Goal: Information Seeking & Learning: Check status

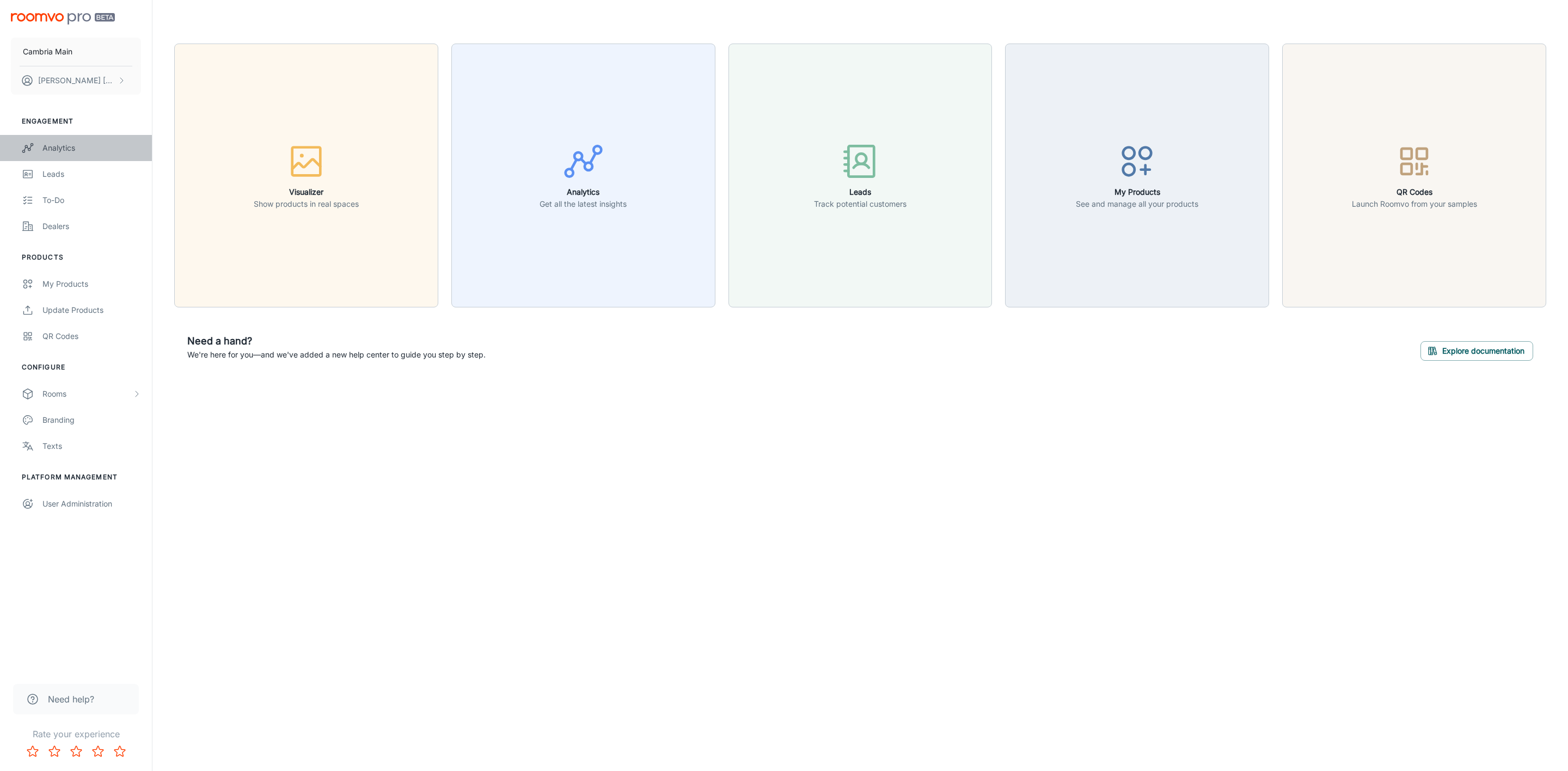
click at [37, 147] on link "Analytics" at bounding box center [75, 147] width 152 height 26
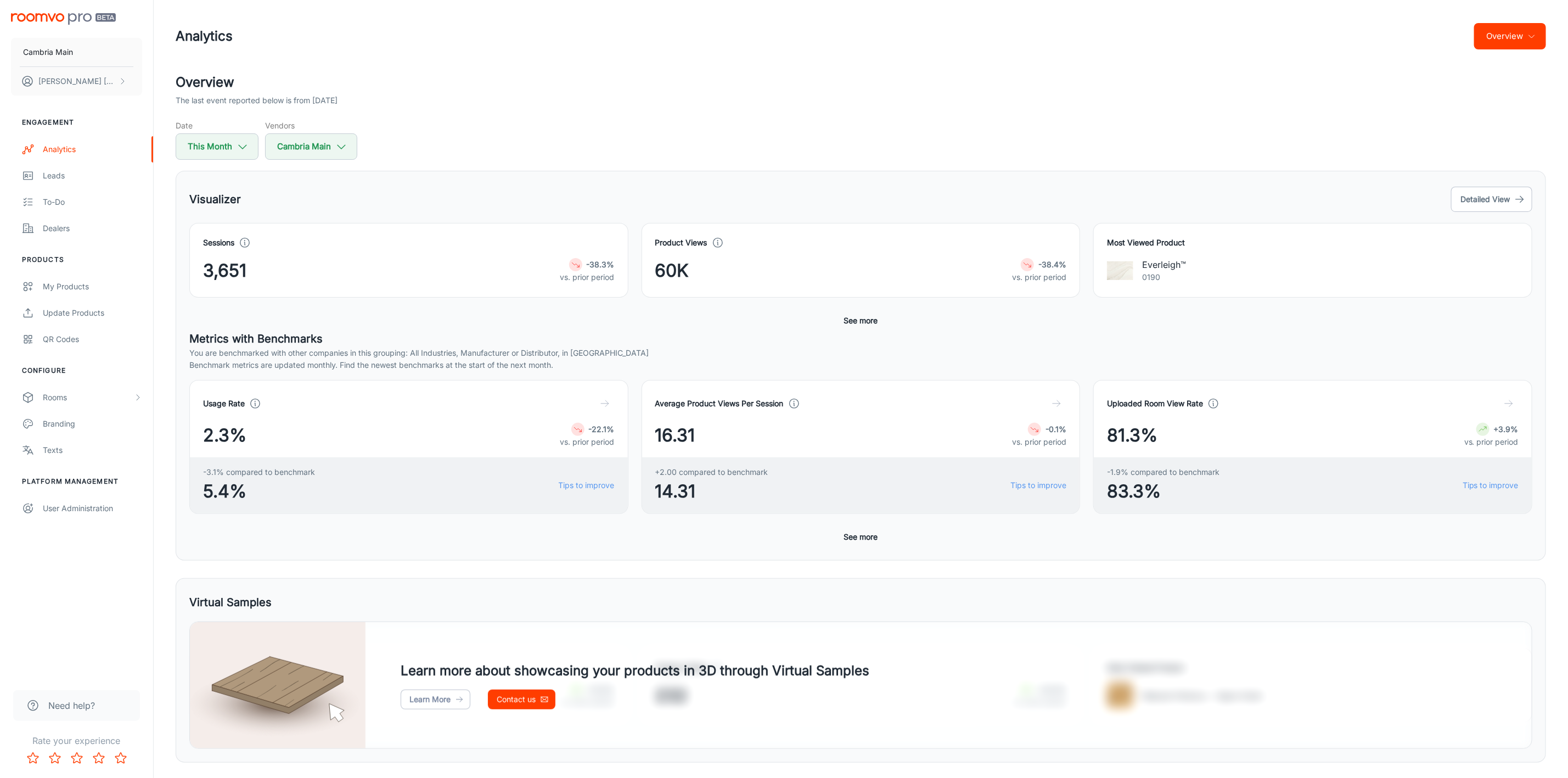
click at [863, 319] on button "See more" at bounding box center [861, 320] width 43 height 20
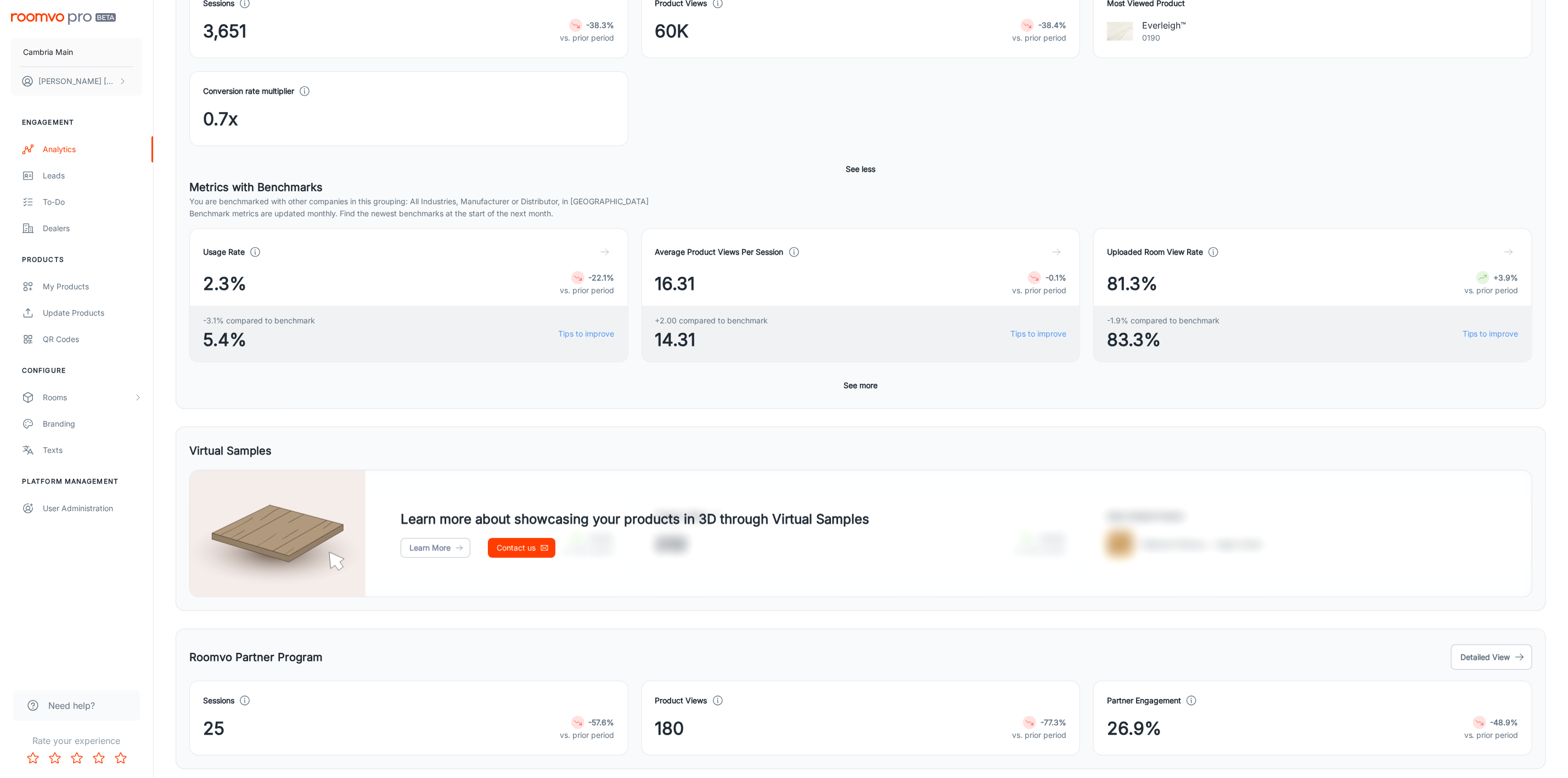
scroll to position [279, 0]
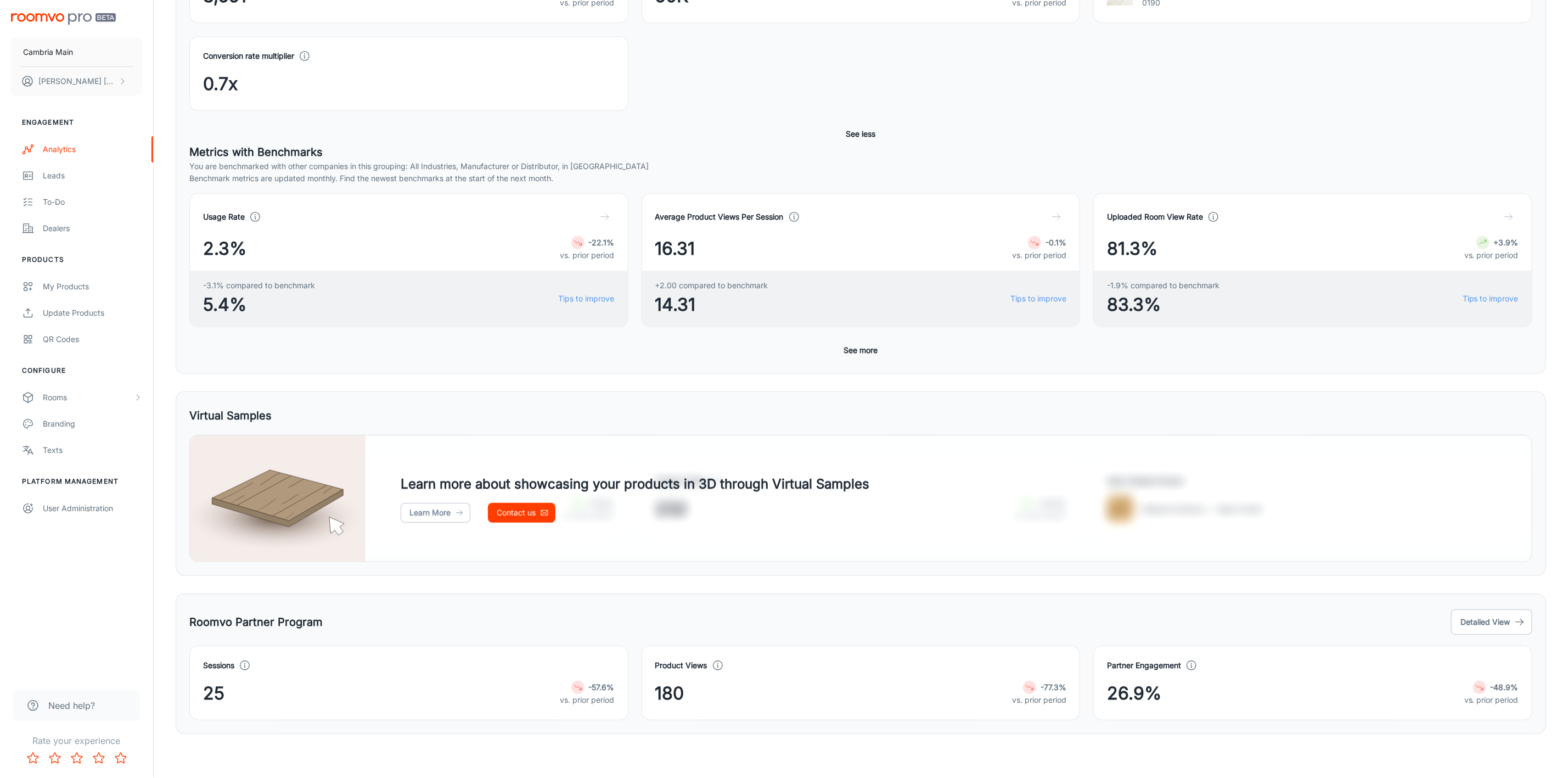
click at [870, 350] on button "See more" at bounding box center [861, 350] width 43 height 20
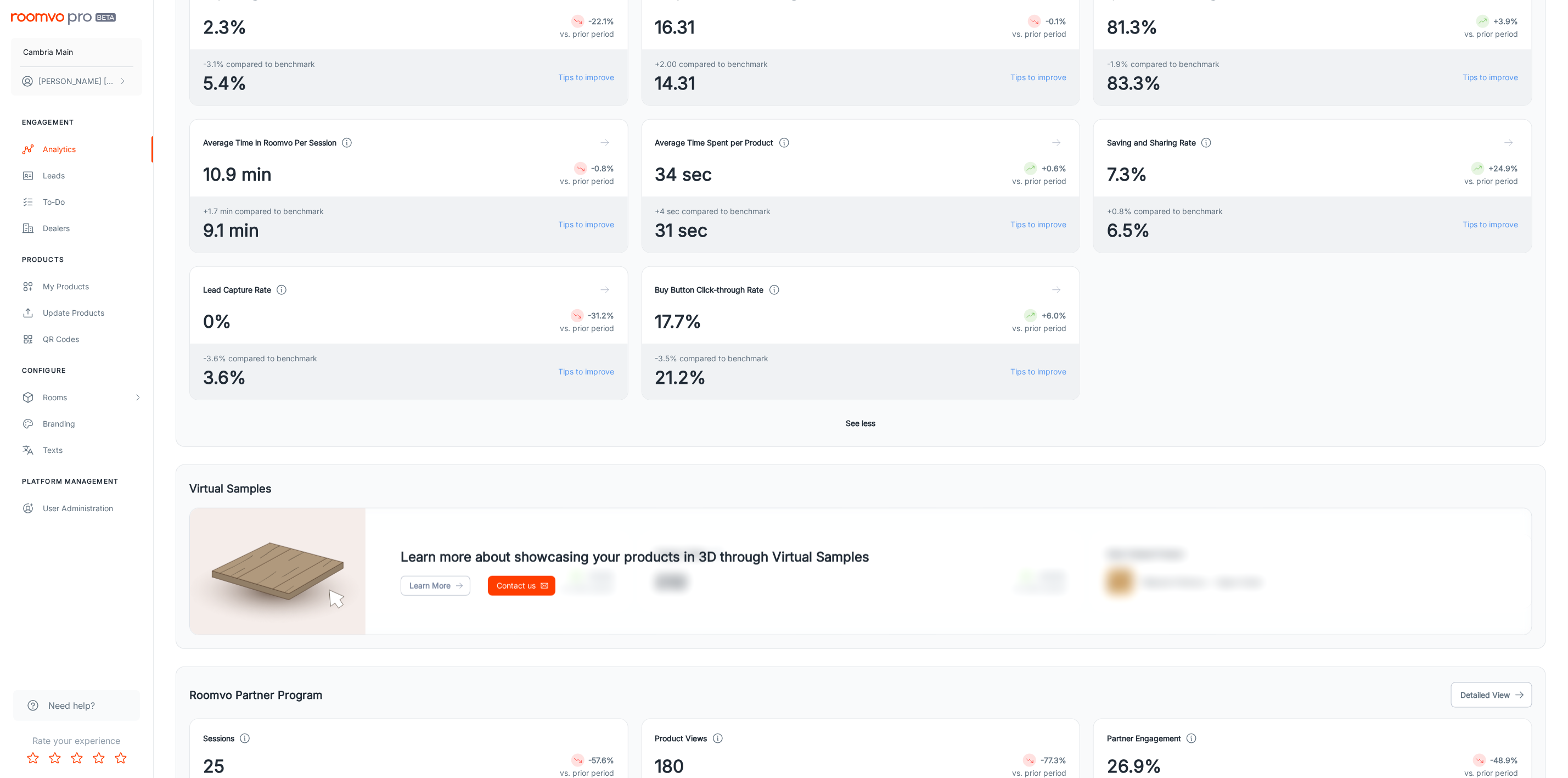
scroll to position [163, 0]
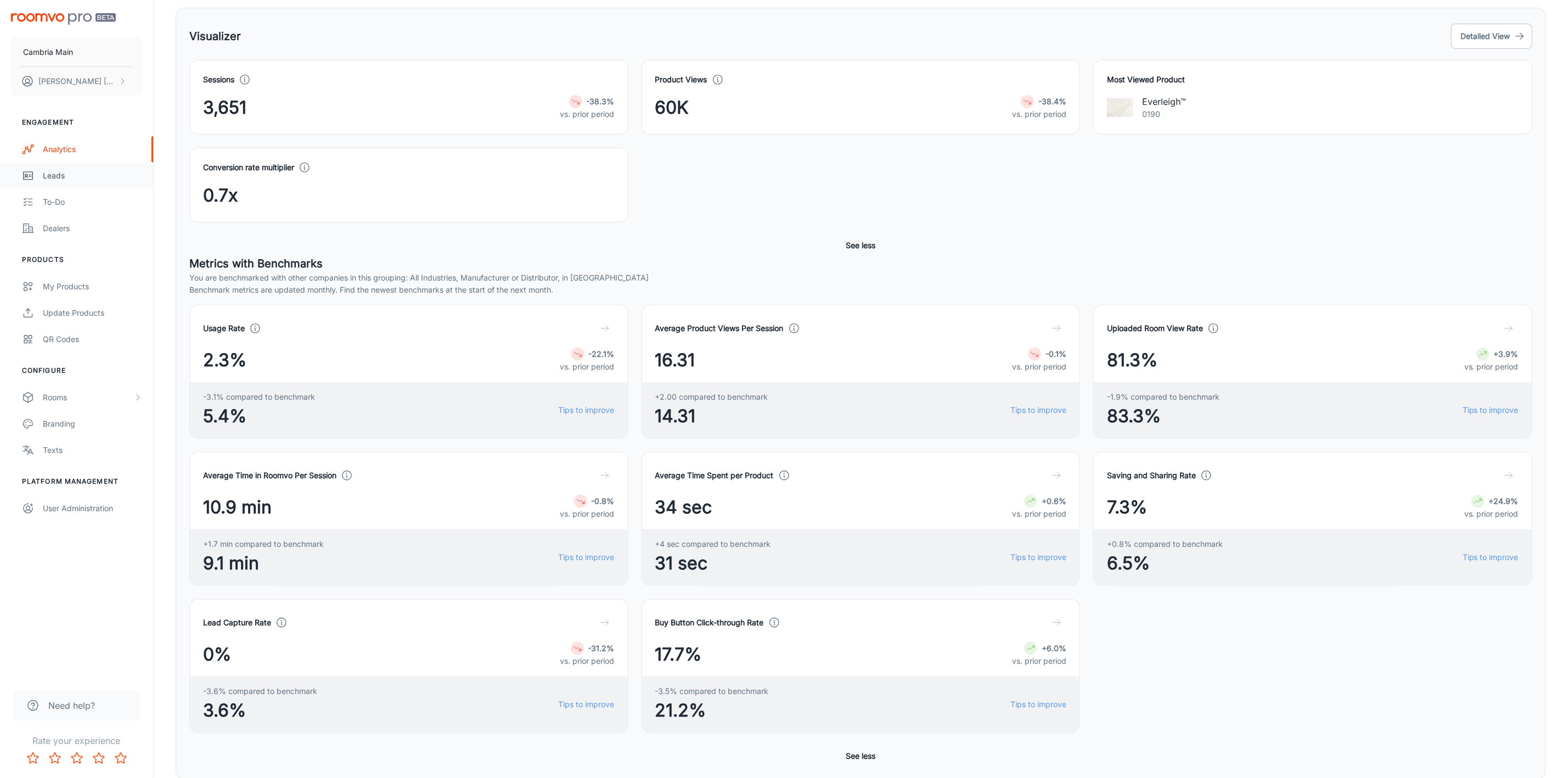
click at [58, 173] on div "Leads" at bounding box center [92, 176] width 99 height 12
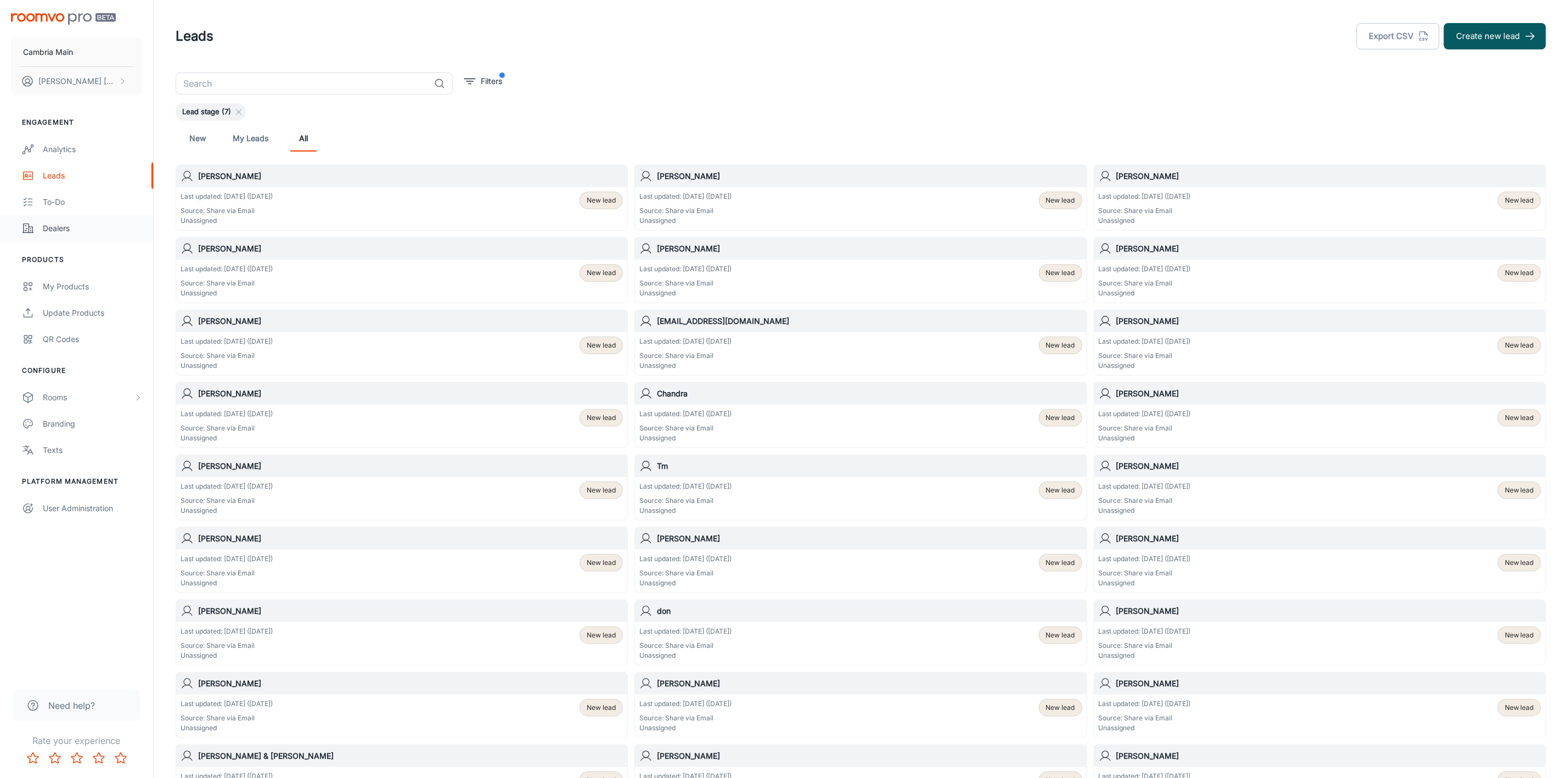
click at [68, 230] on div "Dealers" at bounding box center [92, 228] width 99 height 12
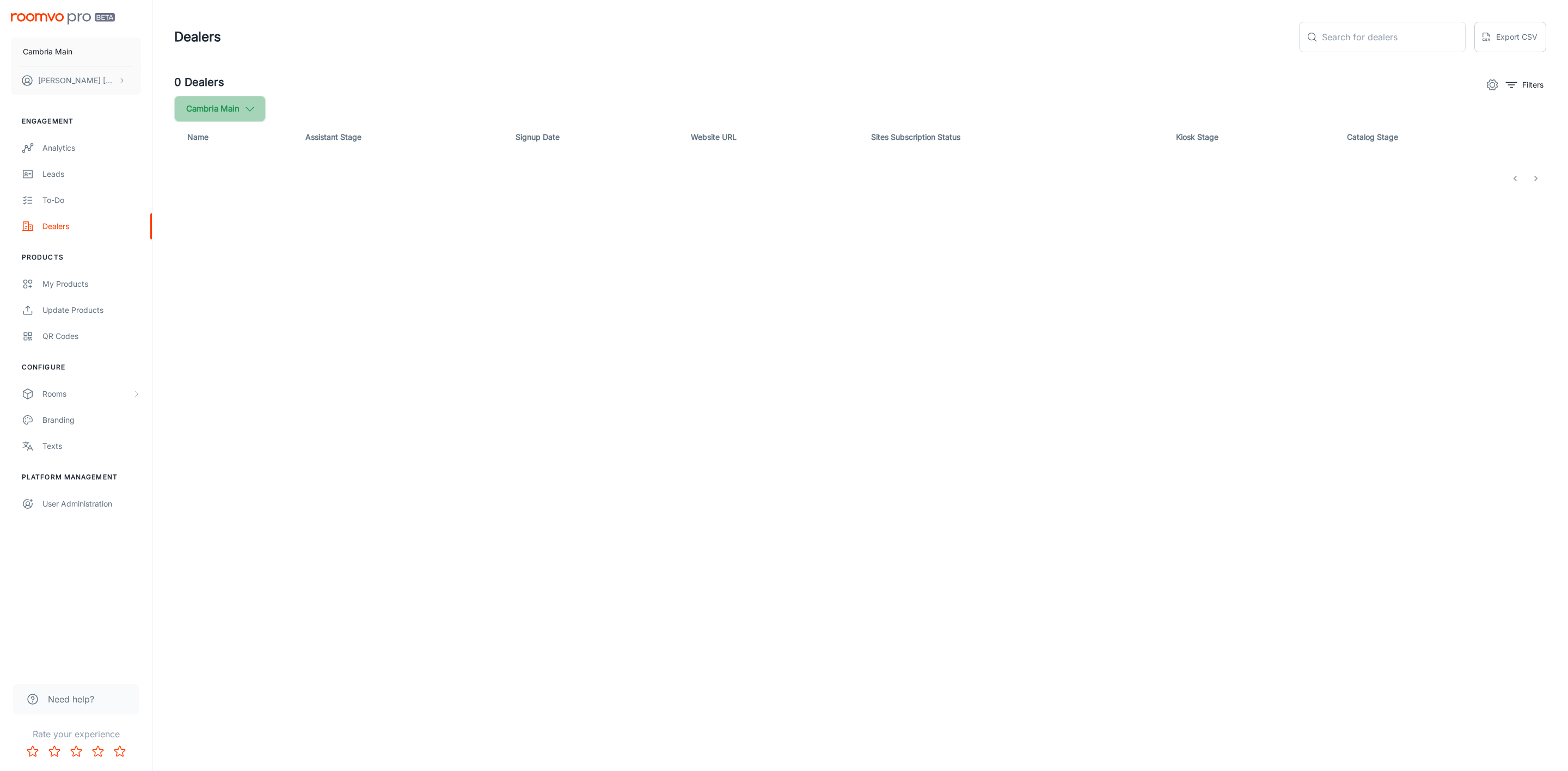
click at [265, 118] on button "Cambria Main" at bounding box center [220, 108] width 91 height 26
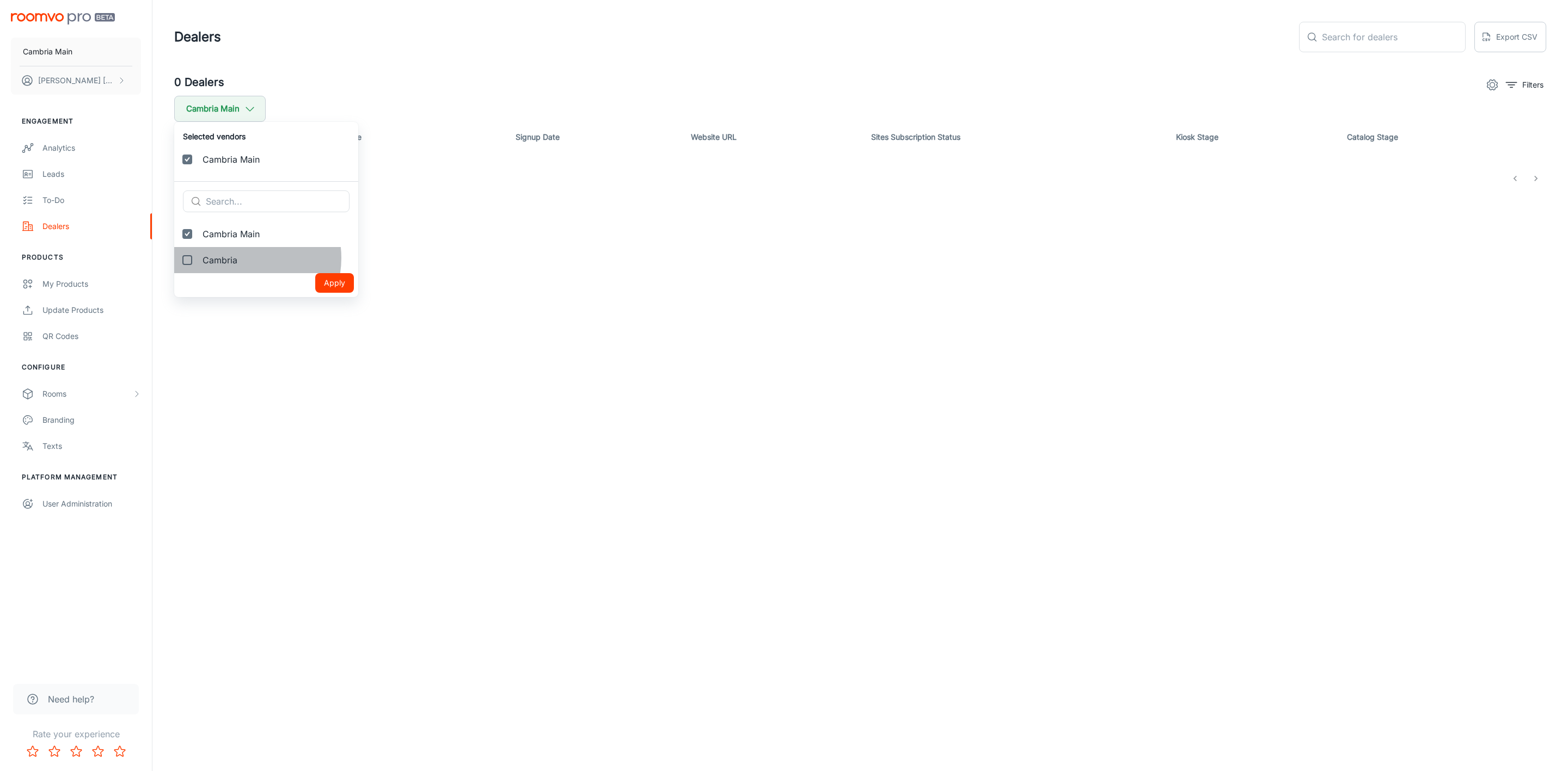
click at [240, 258] on span "Cambria" at bounding box center [276, 260] width 147 height 13
click at [198, 258] on input "Cambria" at bounding box center [187, 261] width 22 height 22
checkbox input "true"
click at [319, 313] on button "Apply" at bounding box center [334, 309] width 39 height 19
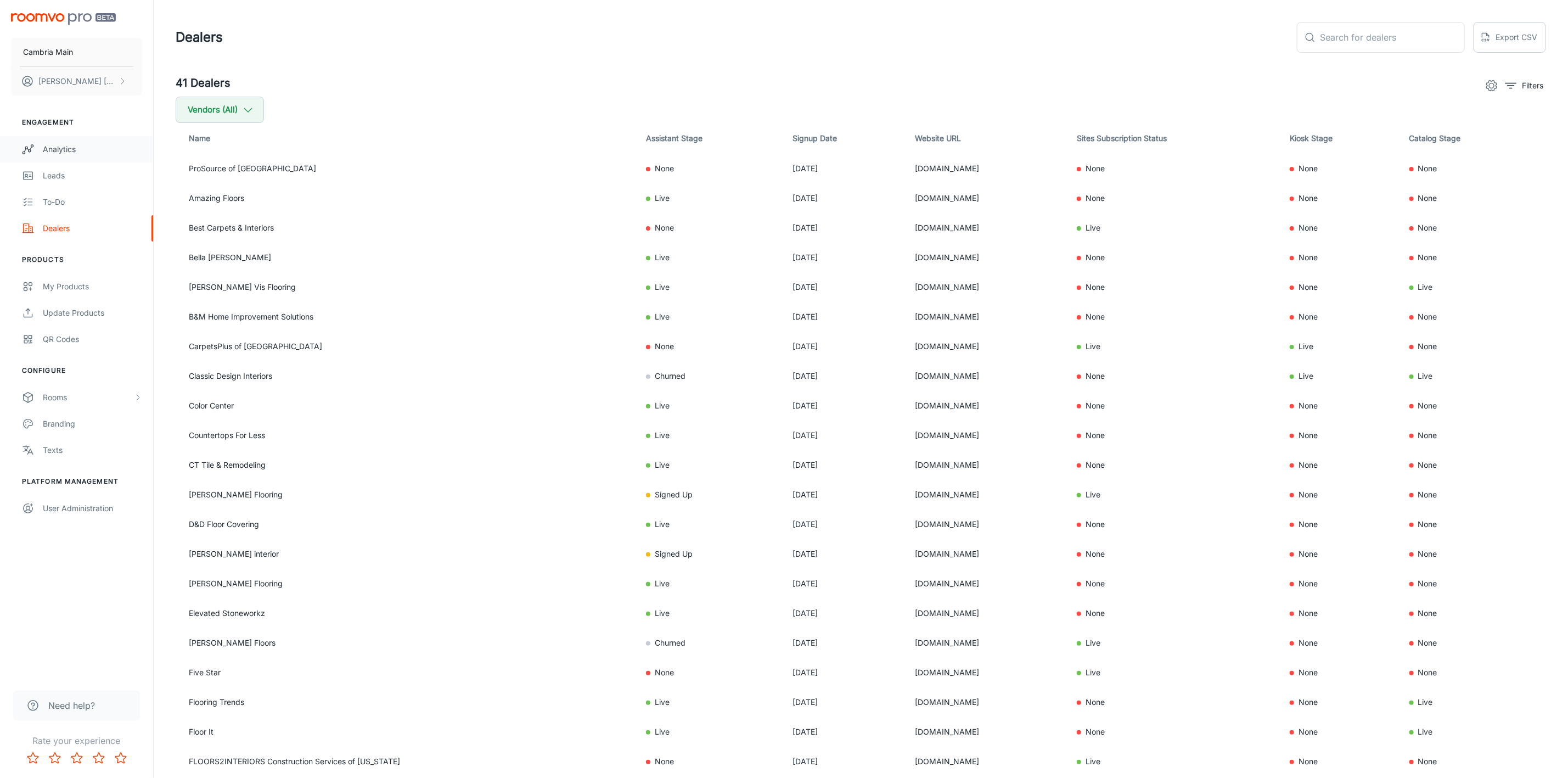
click at [63, 153] on div "Analytics" at bounding box center [92, 149] width 99 height 12
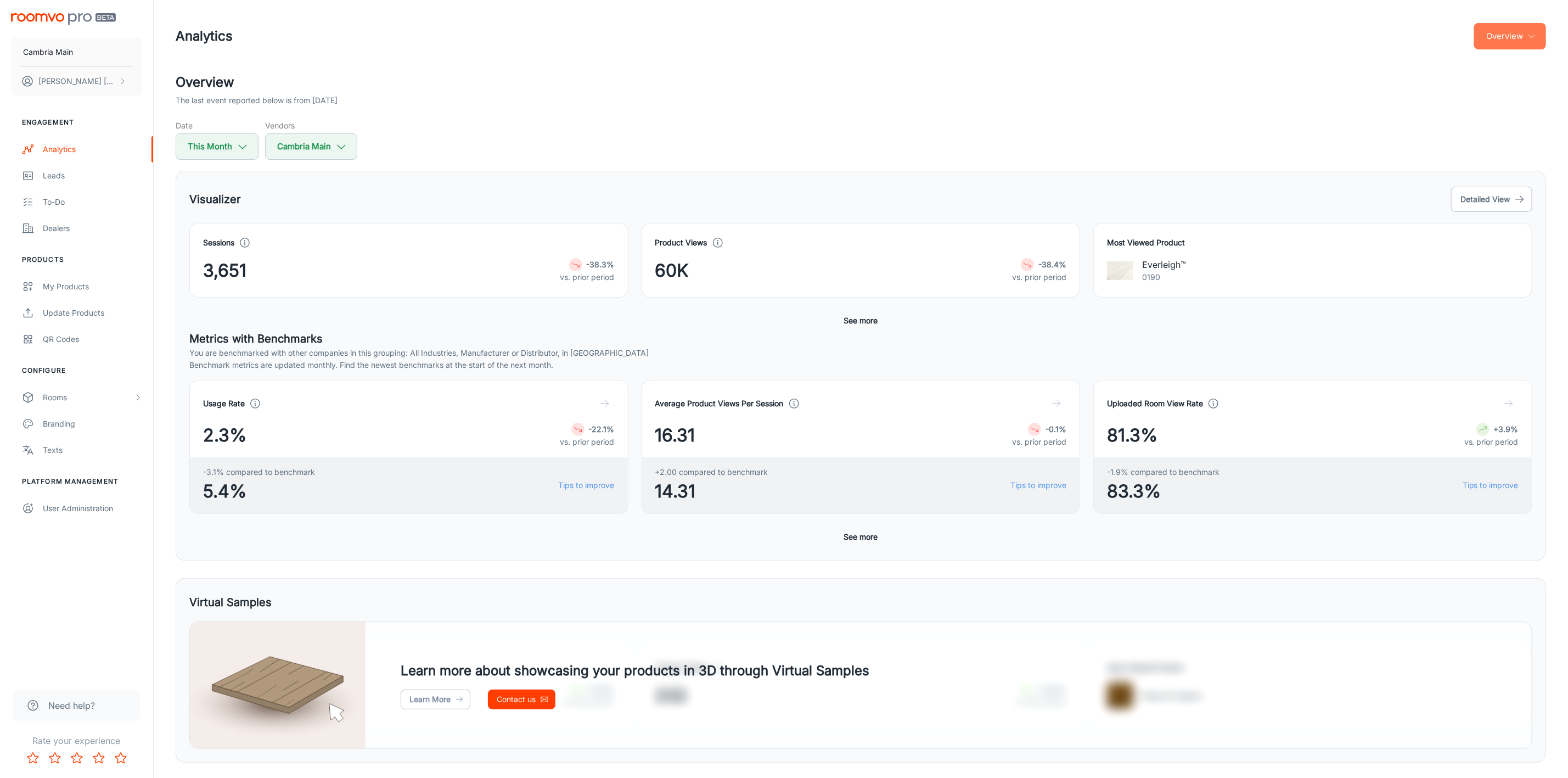
click at [1528, 40] on icon "button" at bounding box center [1532, 36] width 9 height 9
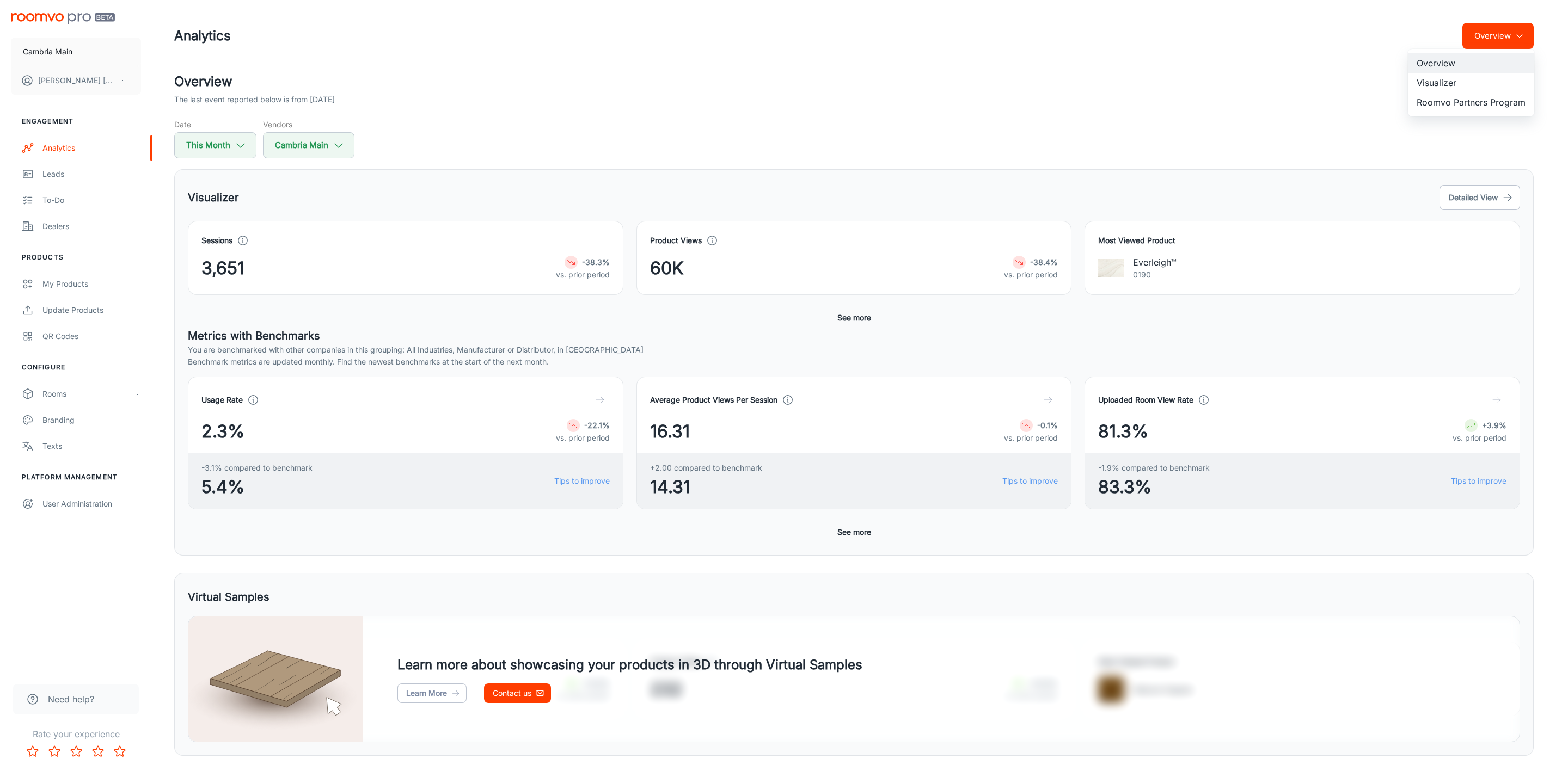
click at [1447, 74] on li "Visualizer" at bounding box center [1471, 82] width 126 height 19
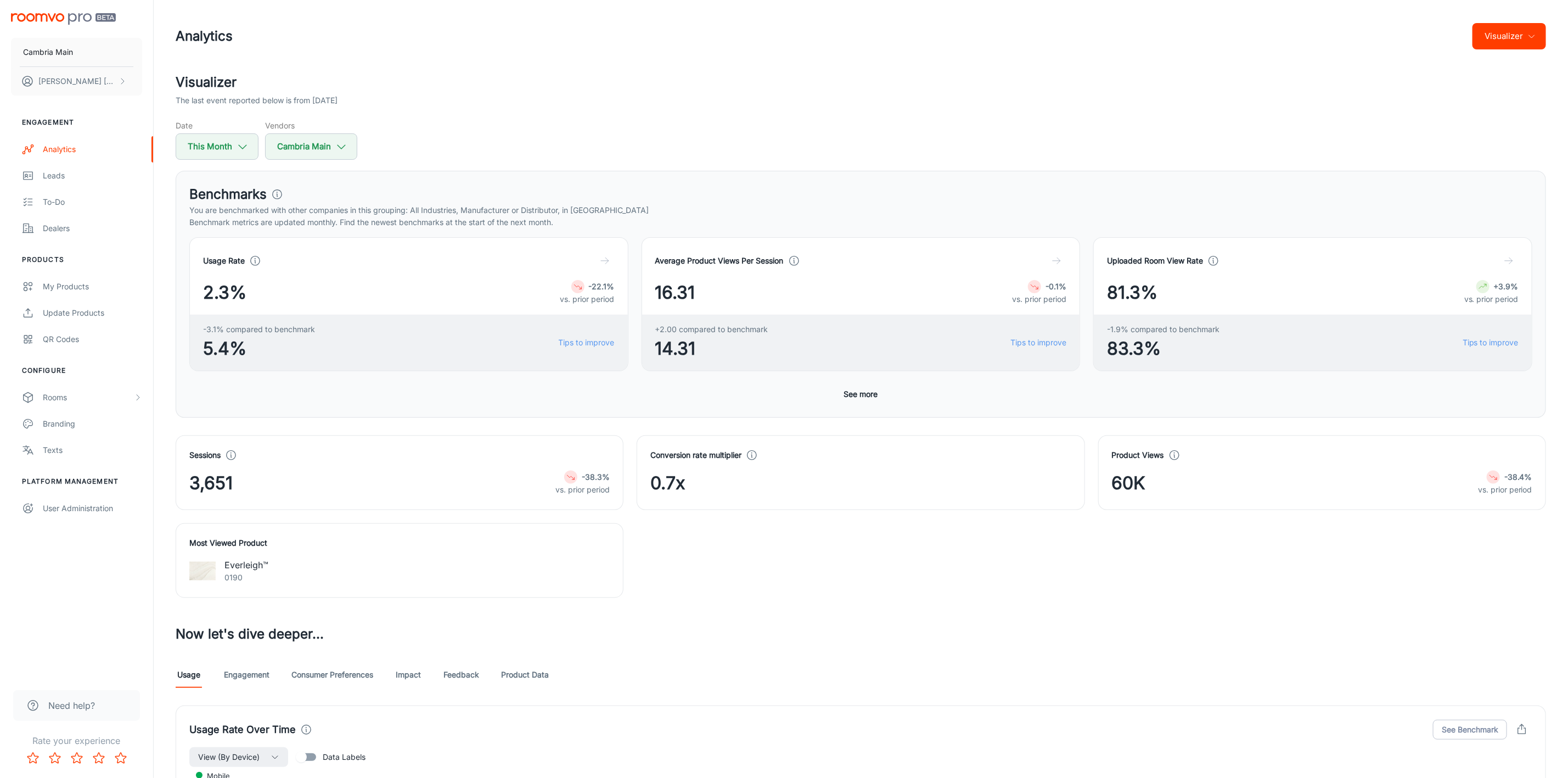
click at [456, 673] on link "Feedback" at bounding box center [462, 675] width 36 height 26
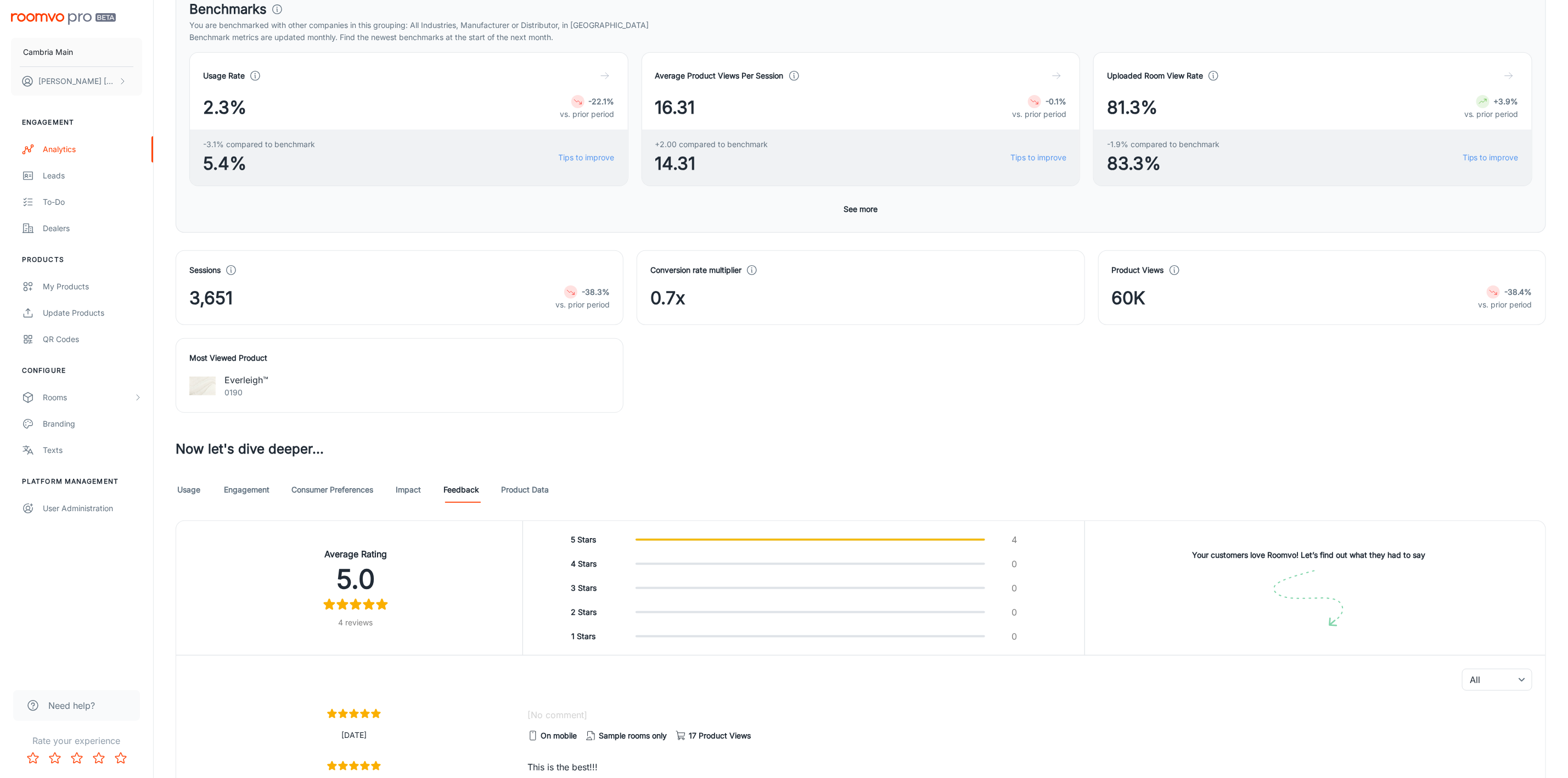
scroll to position [330, 0]
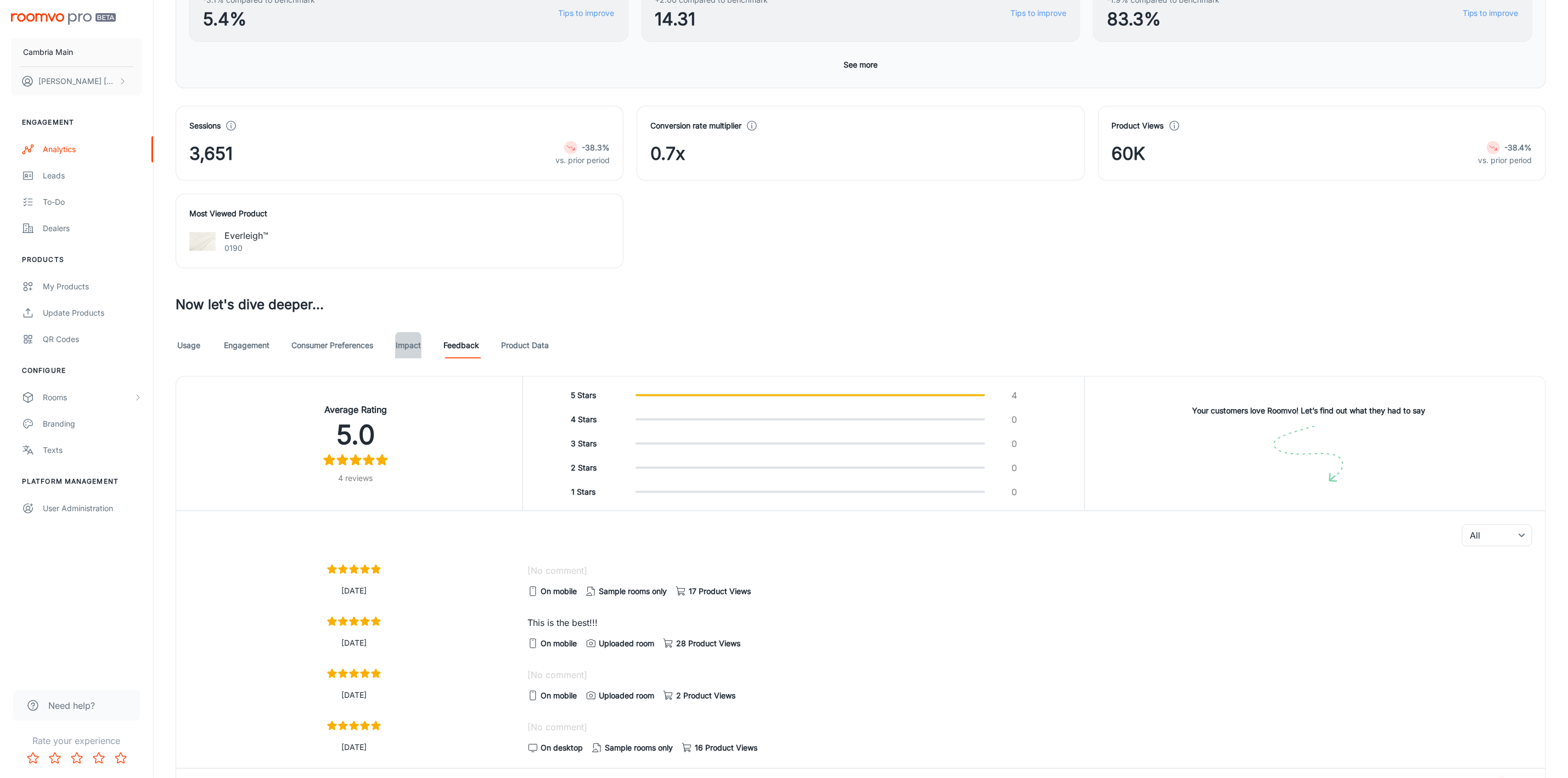
click at [404, 349] on link "Impact" at bounding box center [408, 345] width 26 height 26
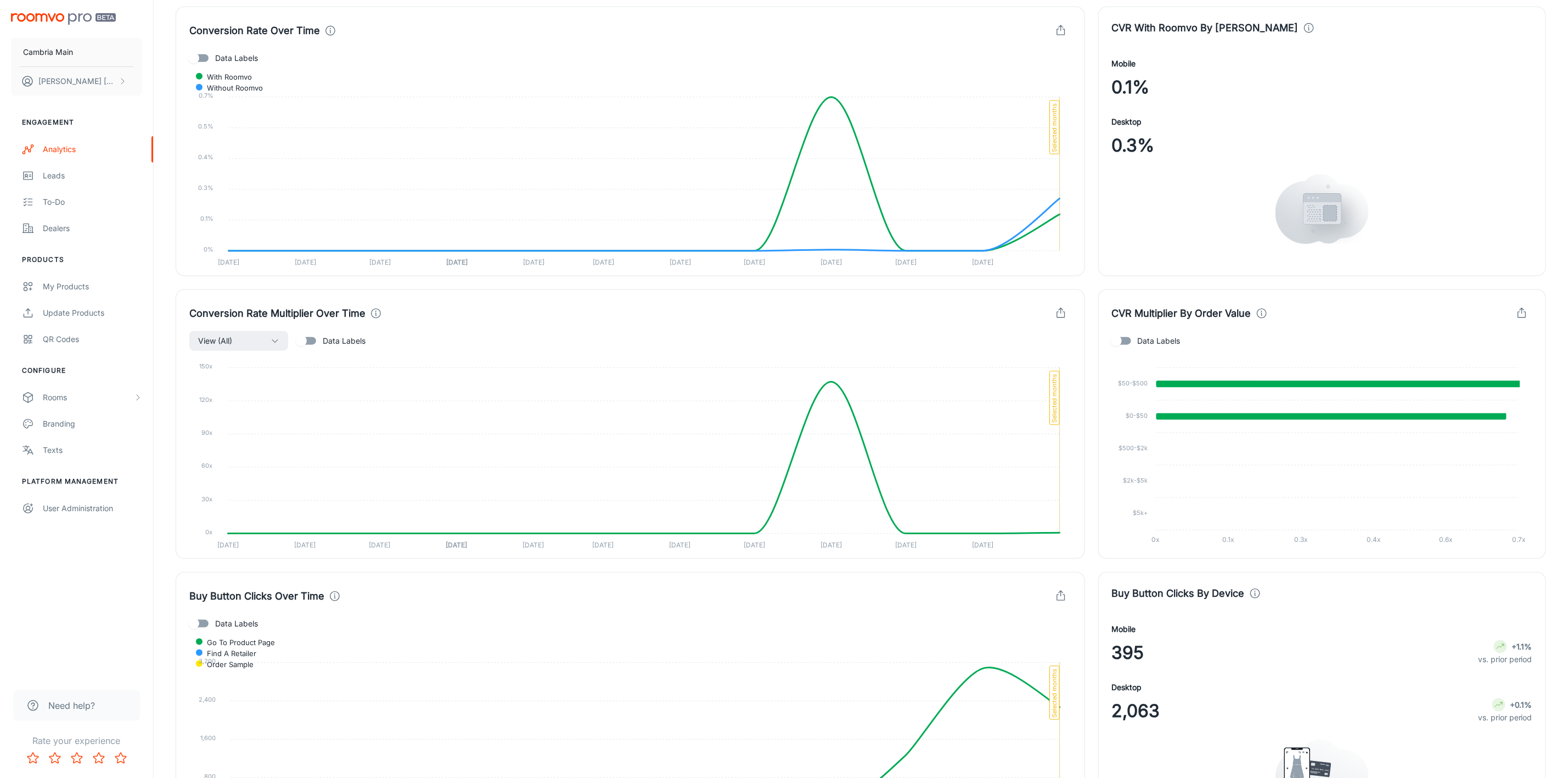
scroll to position [741, 0]
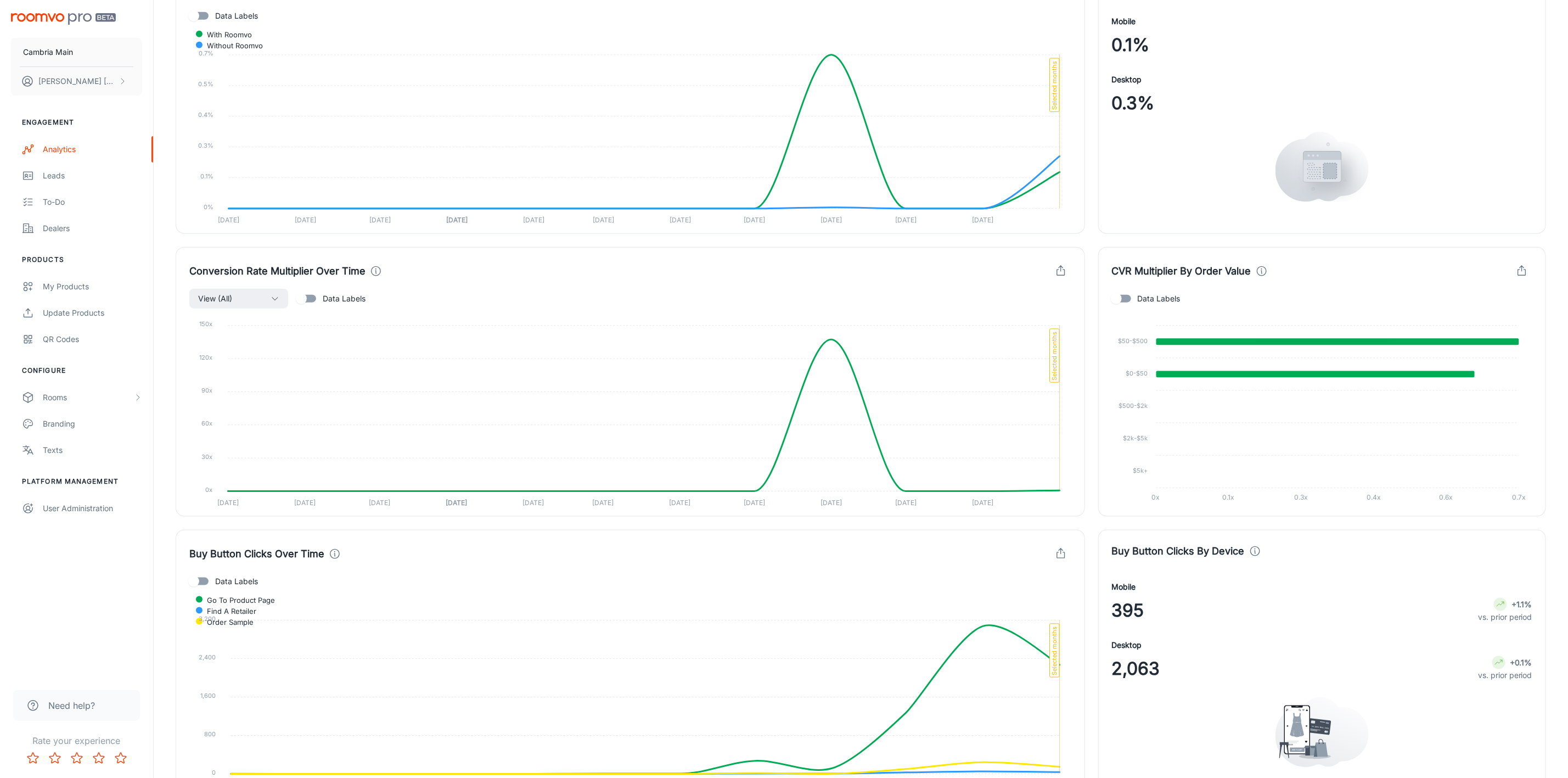
click at [1524, 270] on icon "button" at bounding box center [1522, 272] width 12 height 12
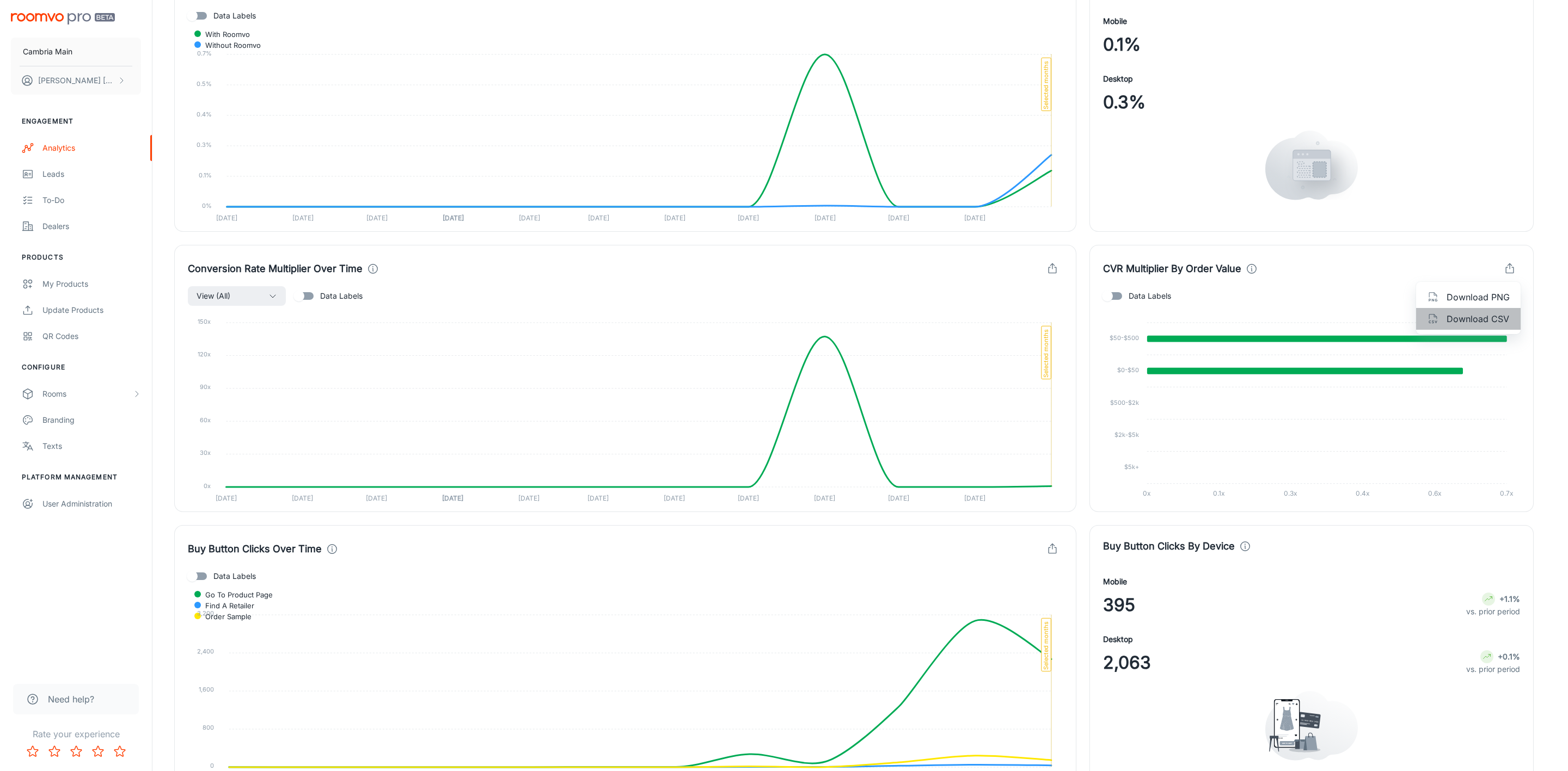
click at [1497, 312] on span "Download CSV" at bounding box center [1478, 318] width 63 height 13
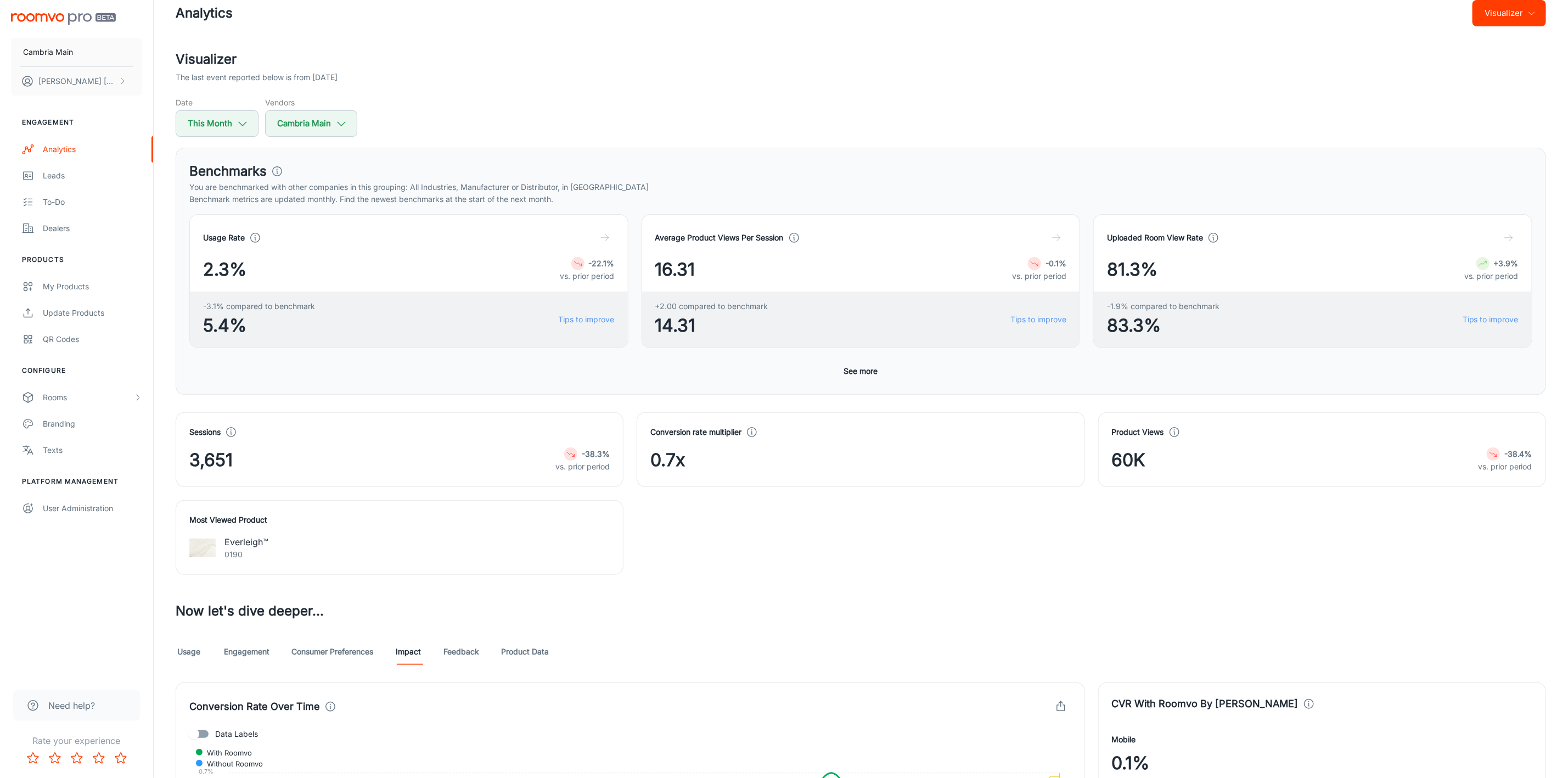
scroll to position [0, 0]
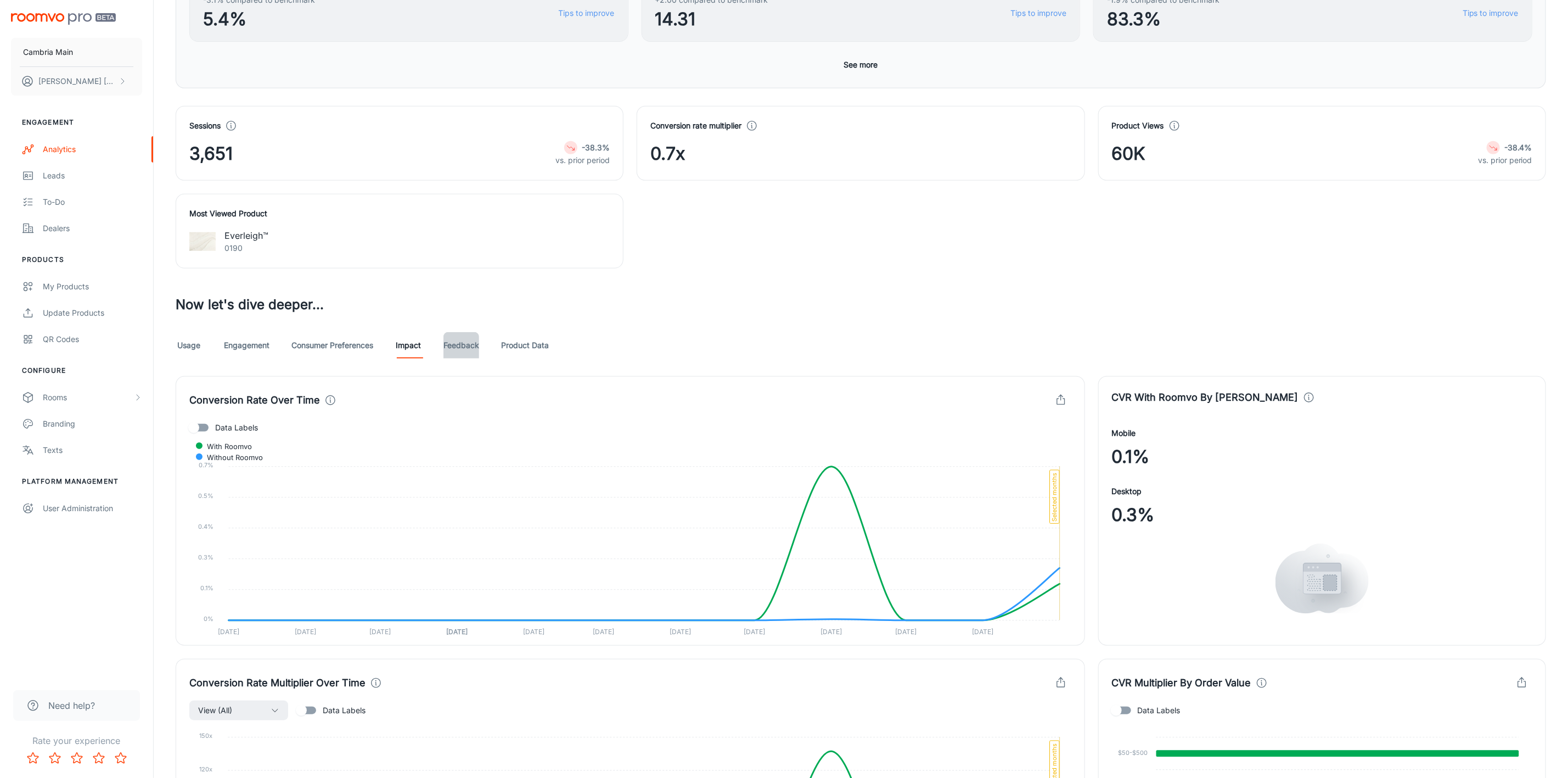
click at [460, 342] on link "Feedback" at bounding box center [462, 345] width 36 height 26
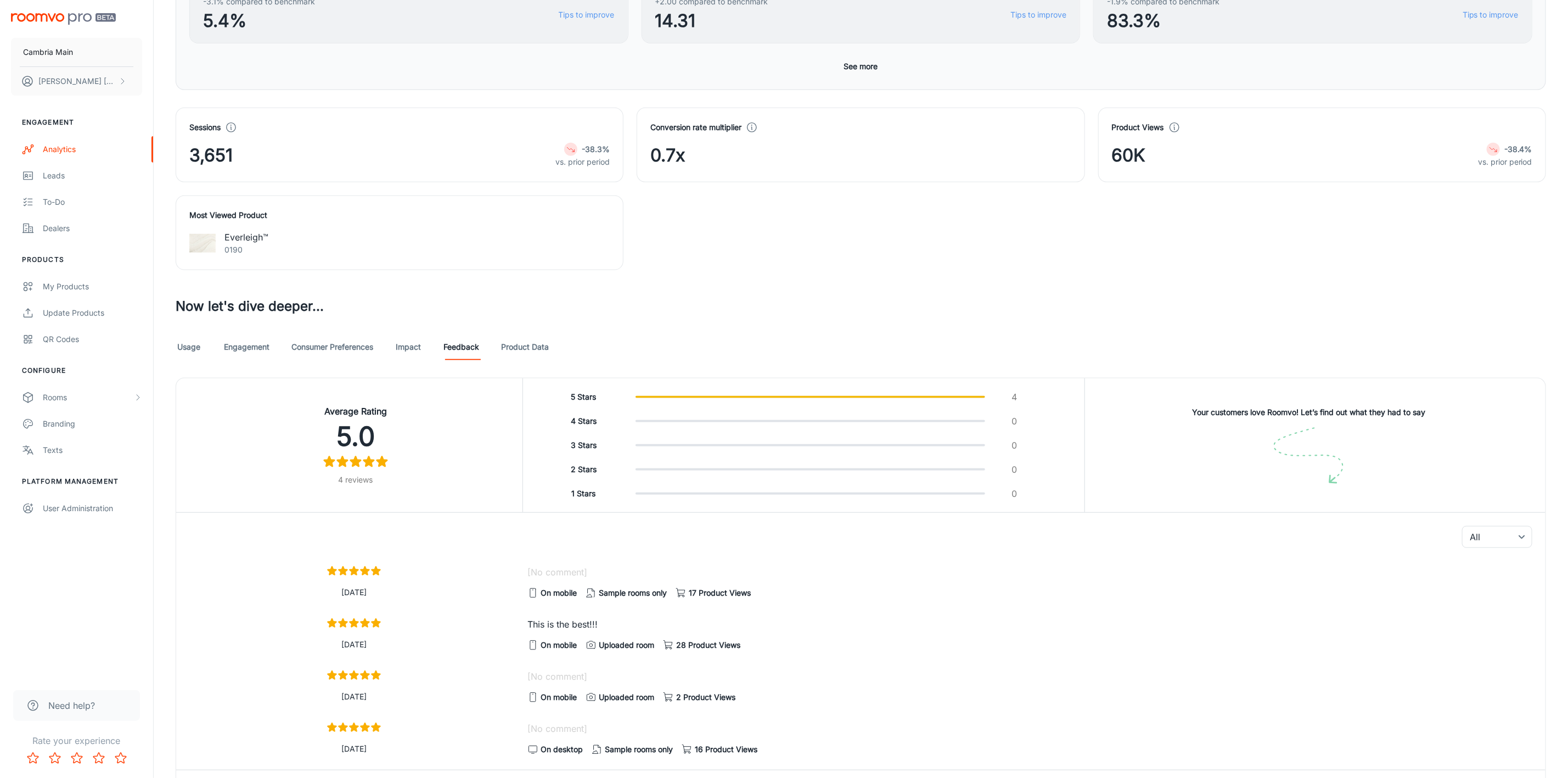
scroll to position [330, 0]
click at [515, 344] on link "Product Data" at bounding box center [525, 345] width 48 height 26
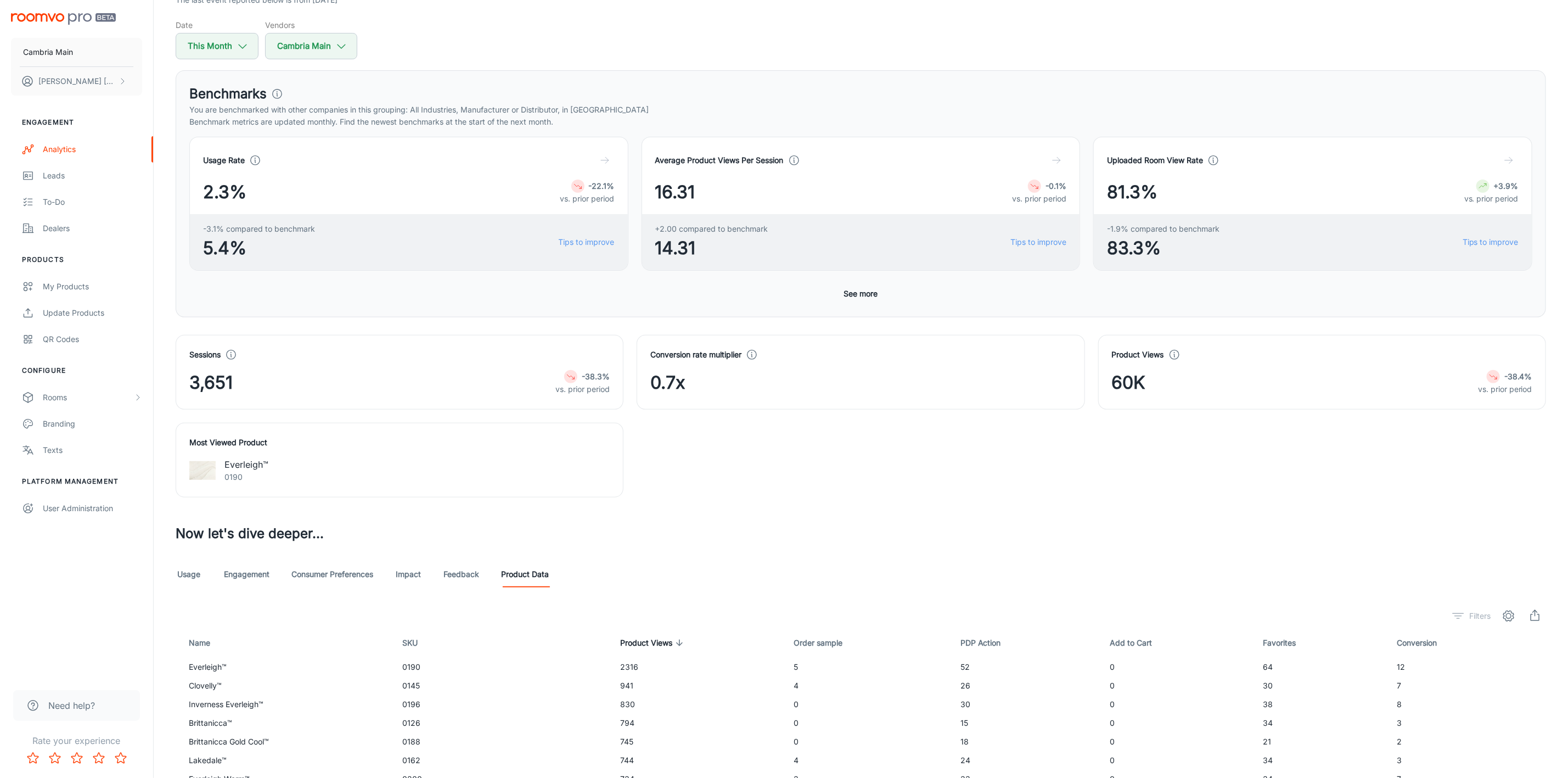
scroll to position [239, 0]
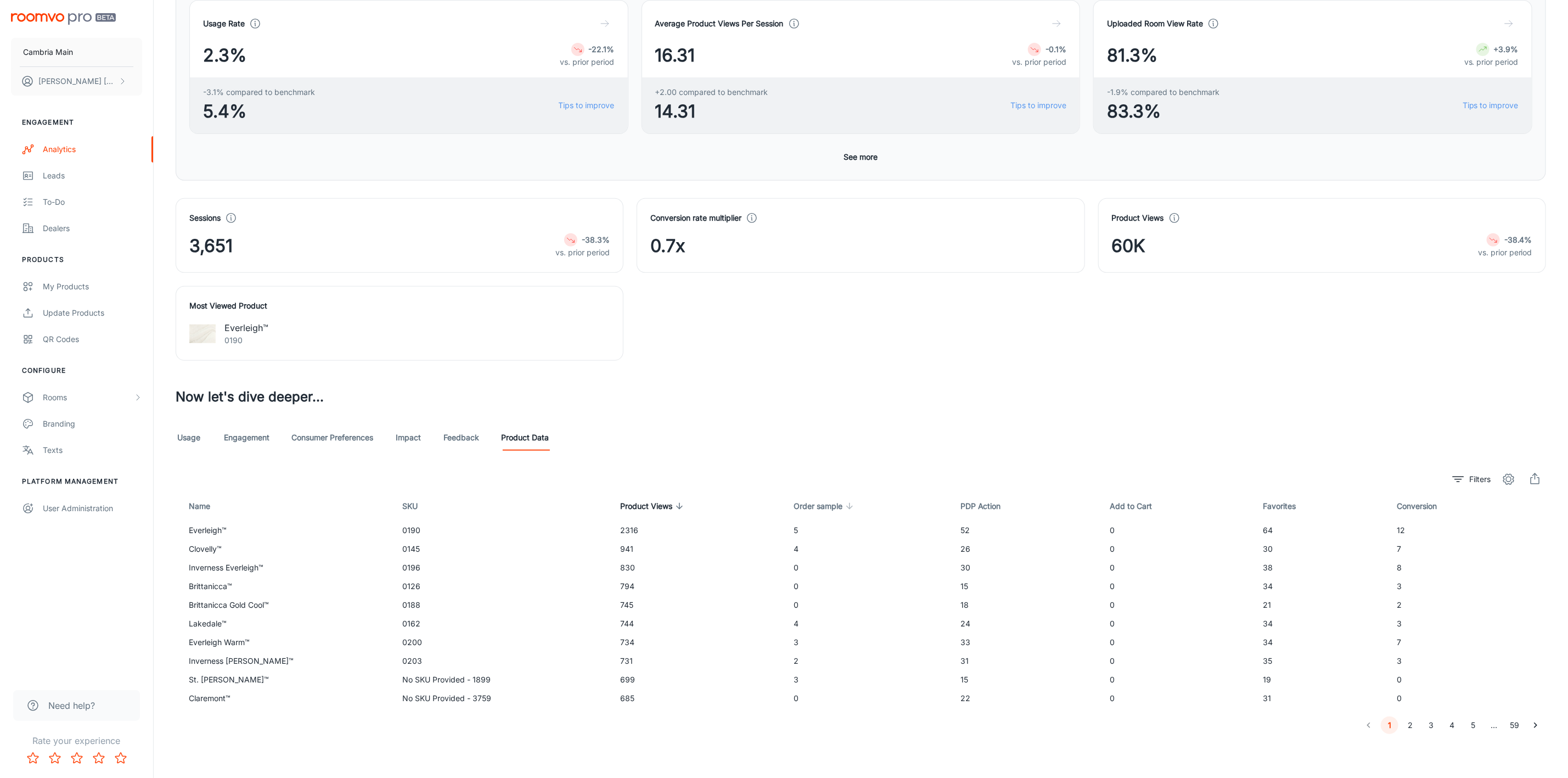
click at [805, 507] on span "Order sample" at bounding box center [825, 506] width 63 height 13
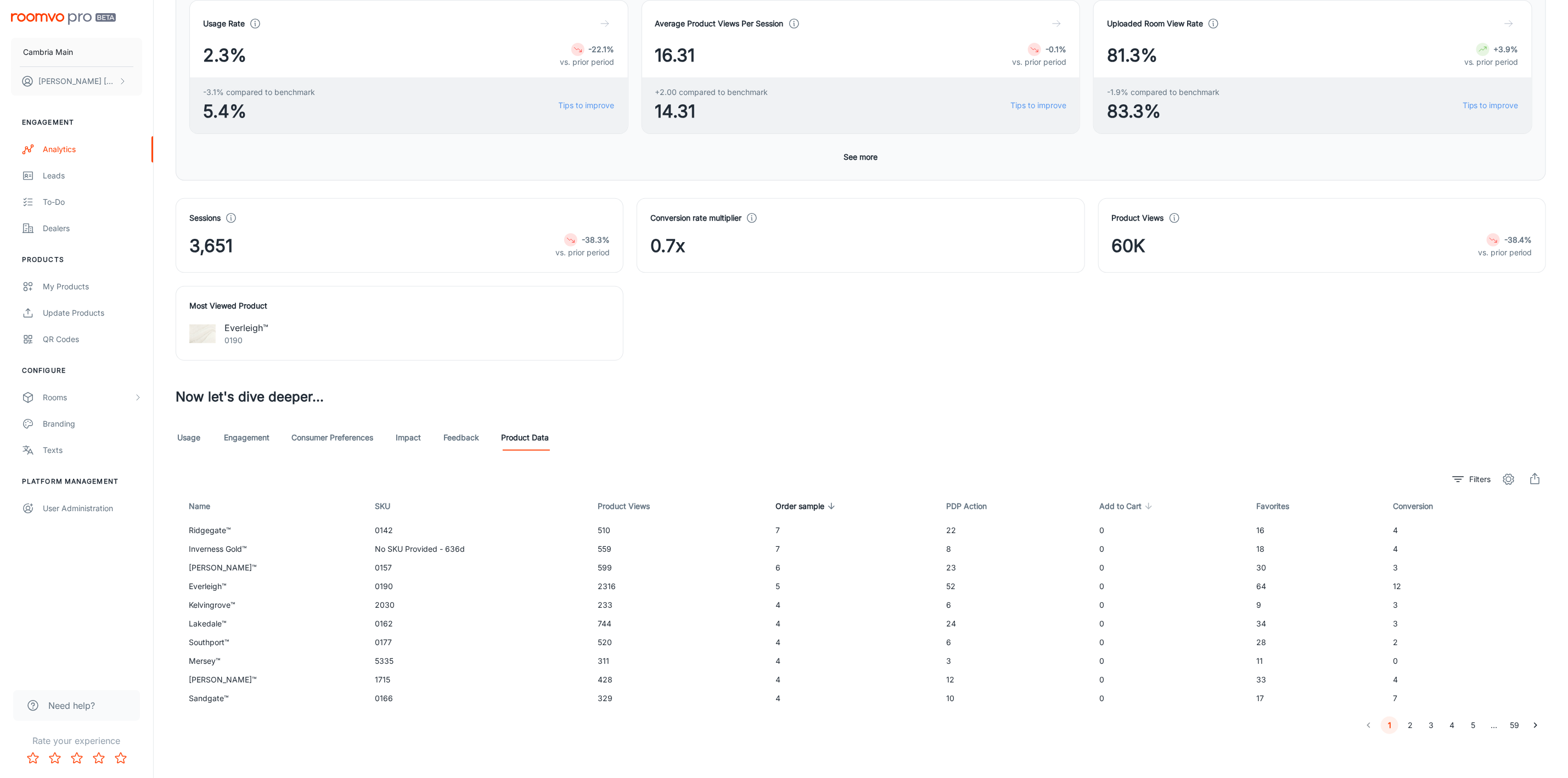
click at [1127, 507] on span "Add to Cart" at bounding box center [1128, 506] width 56 height 13
click at [1125, 506] on span "Add to Cart" at bounding box center [1135, 506] width 56 height 13
click at [1418, 507] on span "Conversion" at bounding box center [1423, 506] width 55 height 13
click at [1418, 507] on span "Conversion" at bounding box center [1420, 506] width 55 height 13
click at [1261, 510] on span "Favorites" at bounding box center [1279, 506] width 47 height 13
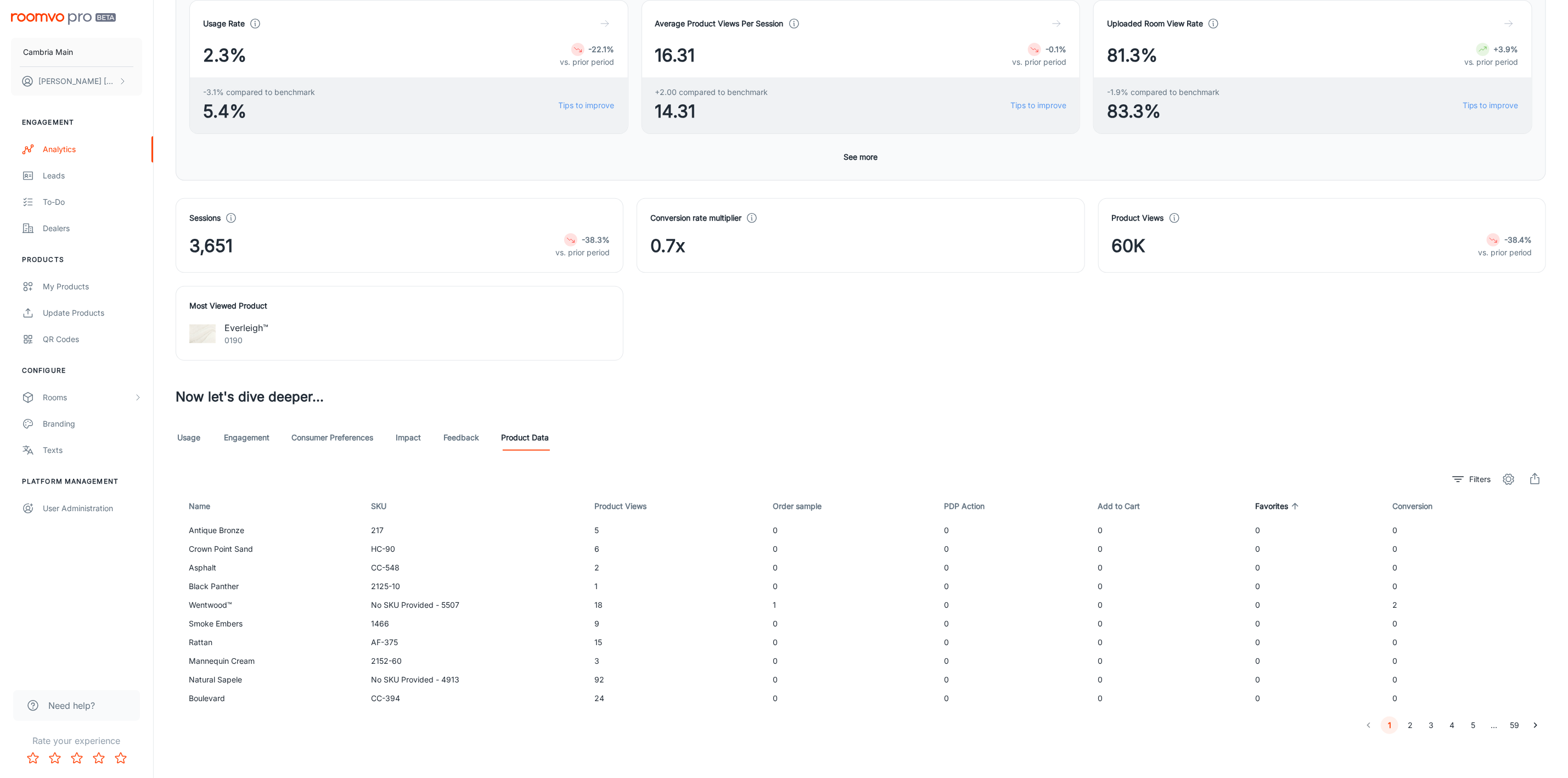
click at [1272, 513] on th "Favorites" at bounding box center [1314, 506] width 137 height 31
click at [1278, 500] on span "Favorites" at bounding box center [1279, 506] width 47 height 13
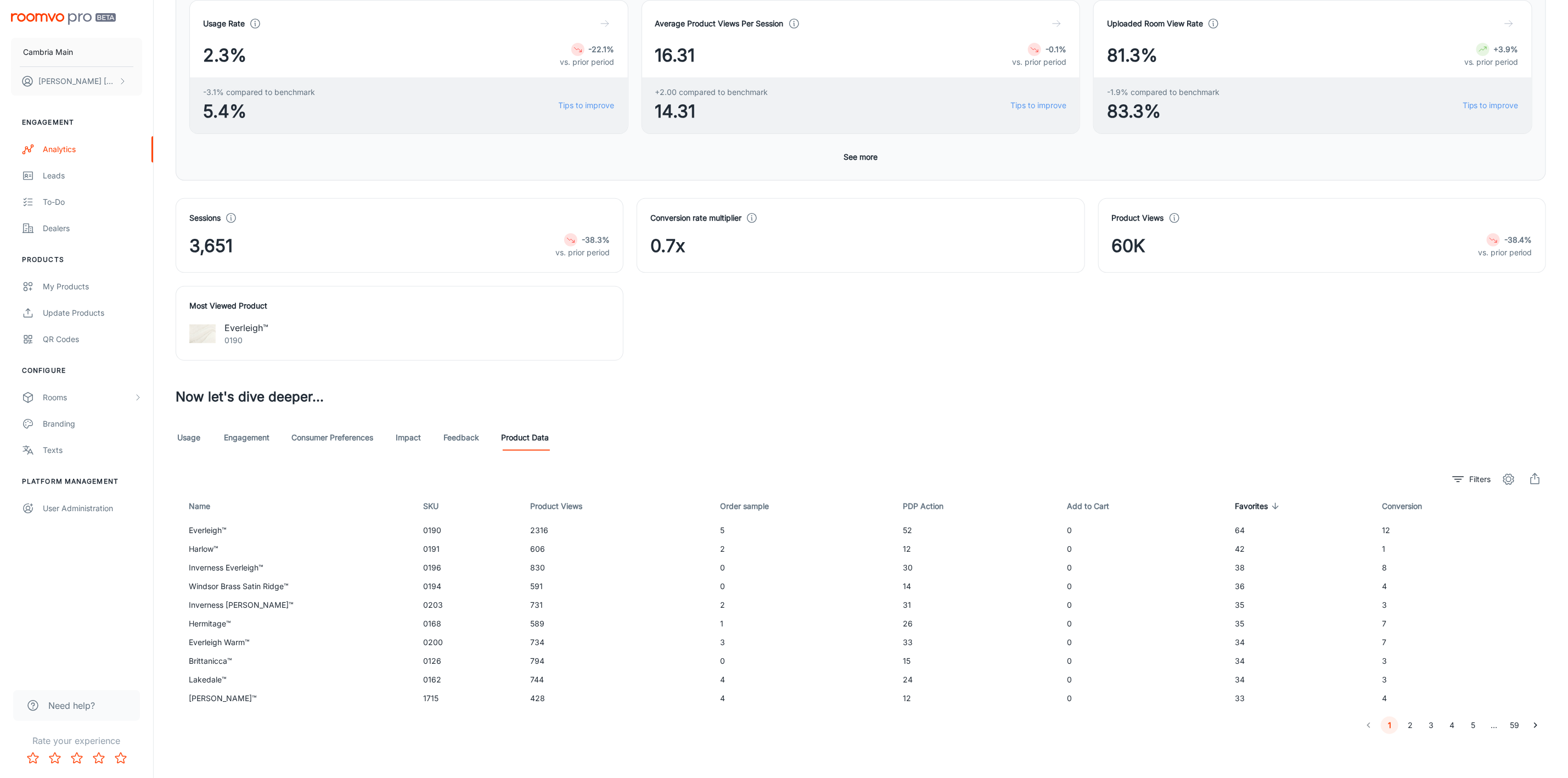
click at [1413, 720] on button "2" at bounding box center [1410, 725] width 18 height 18
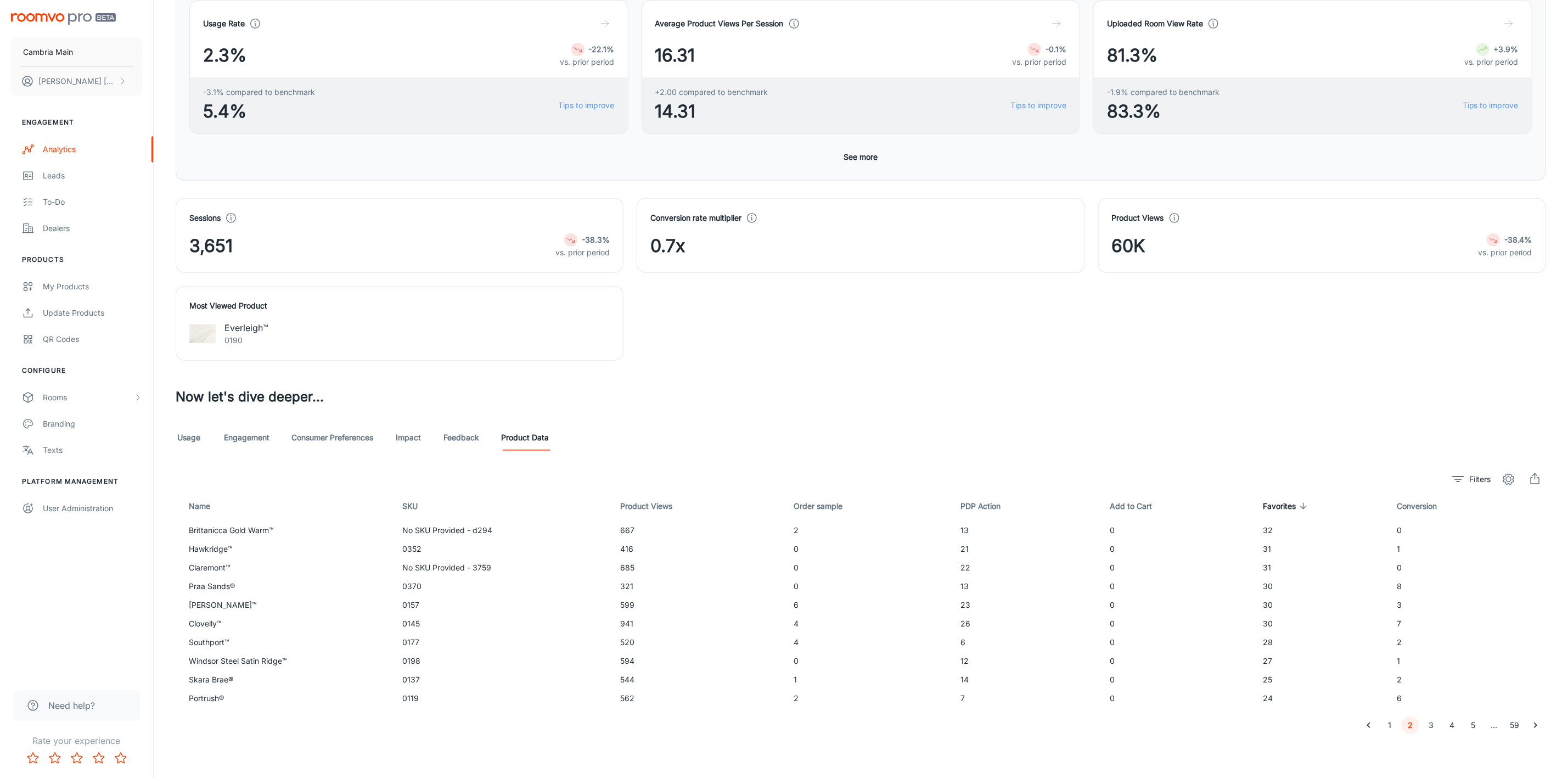
click at [1426, 721] on button "3" at bounding box center [1431, 725] width 18 height 18
click at [1472, 722] on button "5" at bounding box center [1473, 725] width 18 height 18
click at [1472, 726] on button "6" at bounding box center [1473, 725] width 18 height 18
click at [1472, 726] on button "7" at bounding box center [1473, 725] width 18 height 18
click at [1478, 726] on button "8" at bounding box center [1473, 725] width 18 height 18
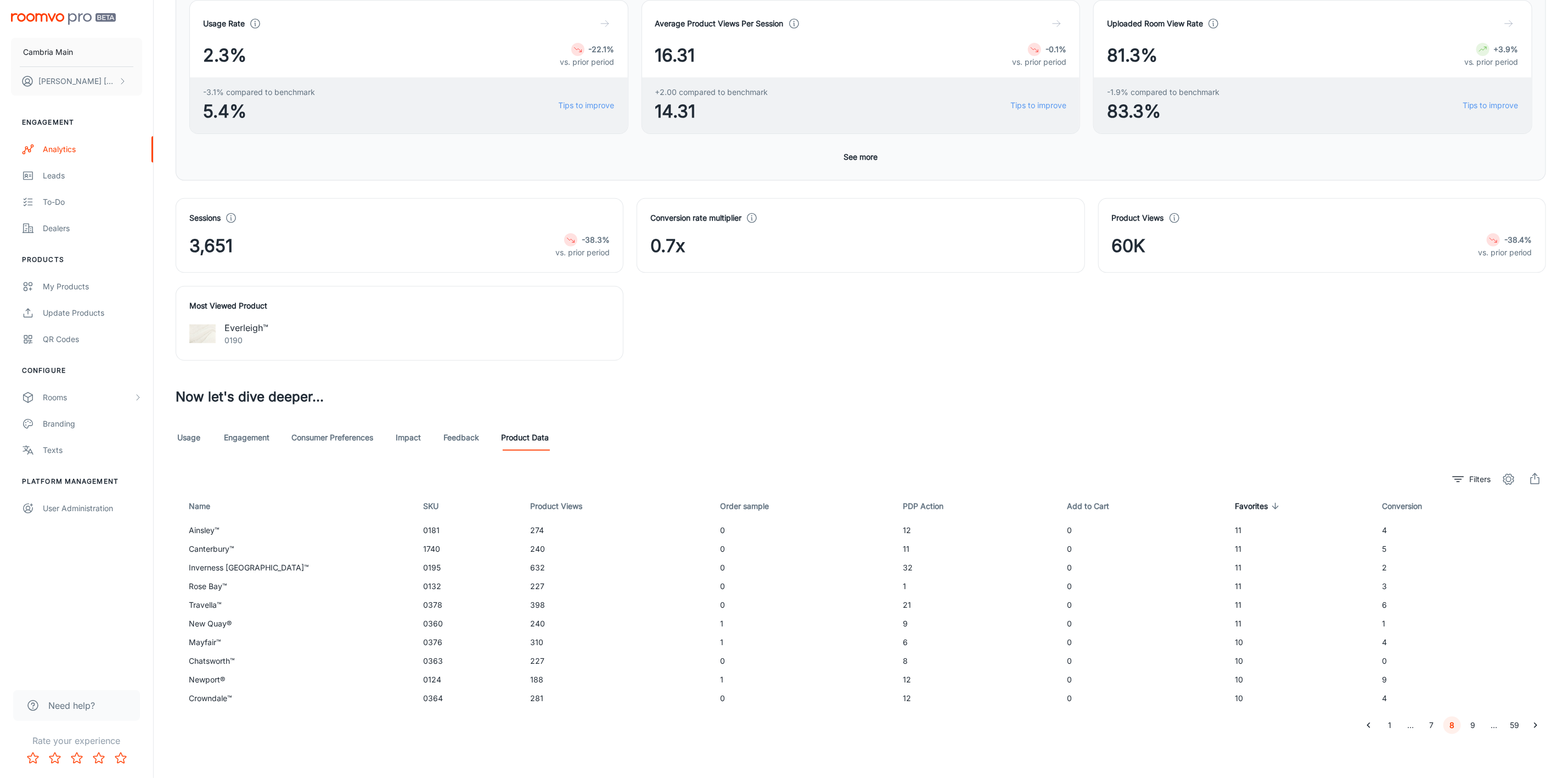
click at [1478, 726] on button "9" at bounding box center [1473, 725] width 18 height 18
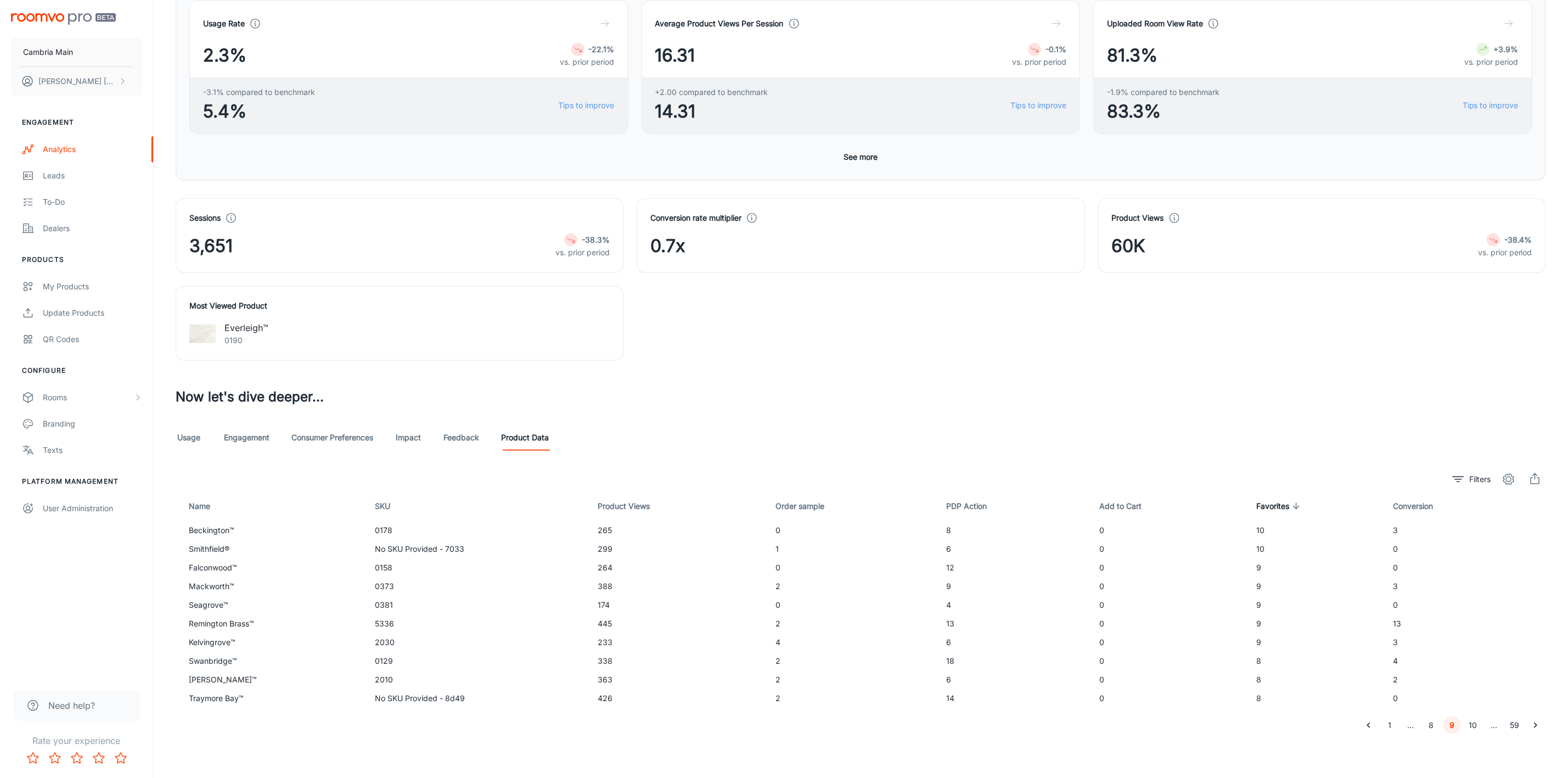
click at [1476, 730] on button "10" at bounding box center [1473, 725] width 18 height 18
click at [1476, 730] on button "11" at bounding box center [1473, 725] width 18 height 18
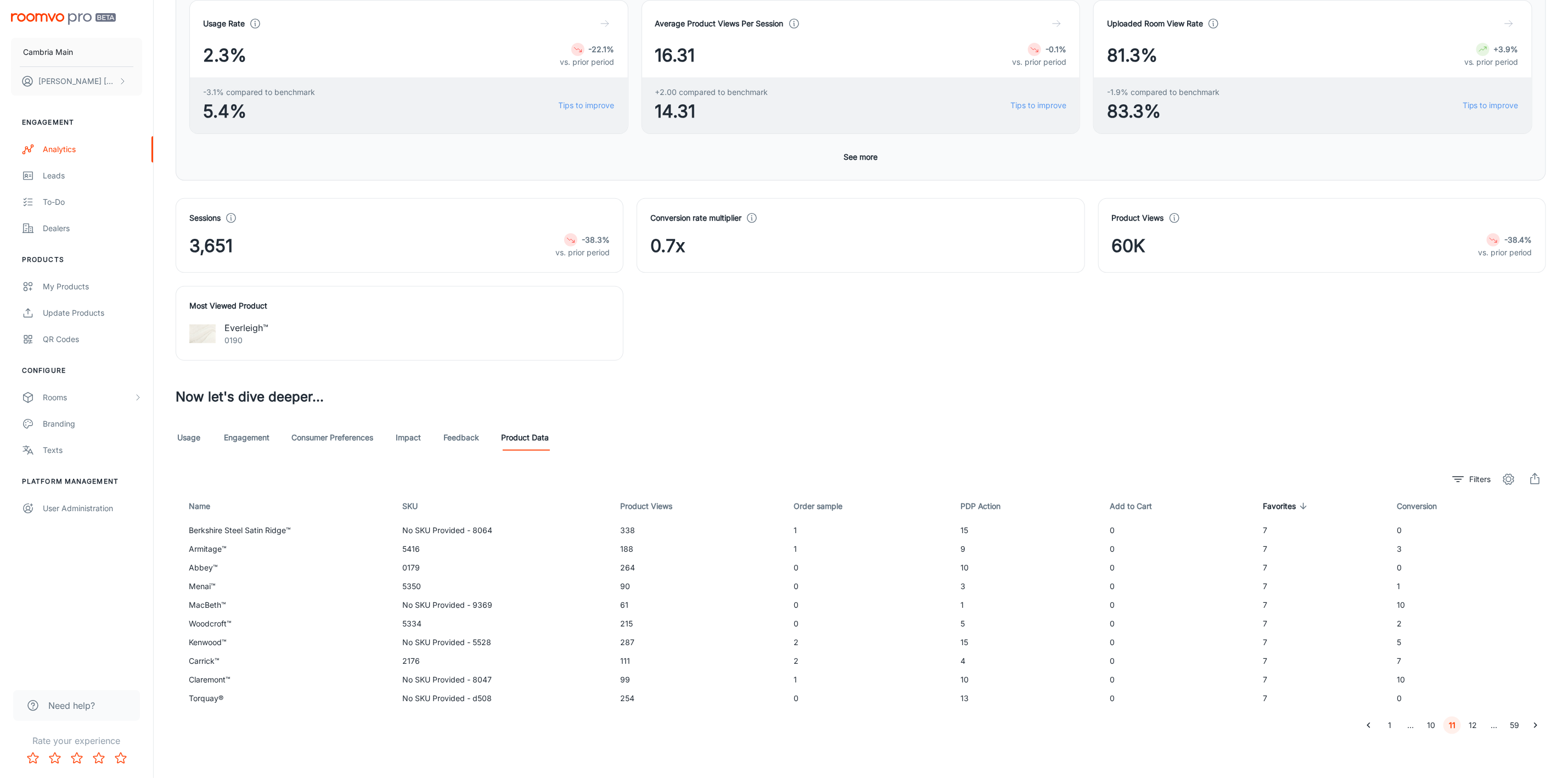
click at [1472, 727] on button "12" at bounding box center [1473, 725] width 18 height 18
click at [1472, 727] on button "13" at bounding box center [1473, 725] width 18 height 18
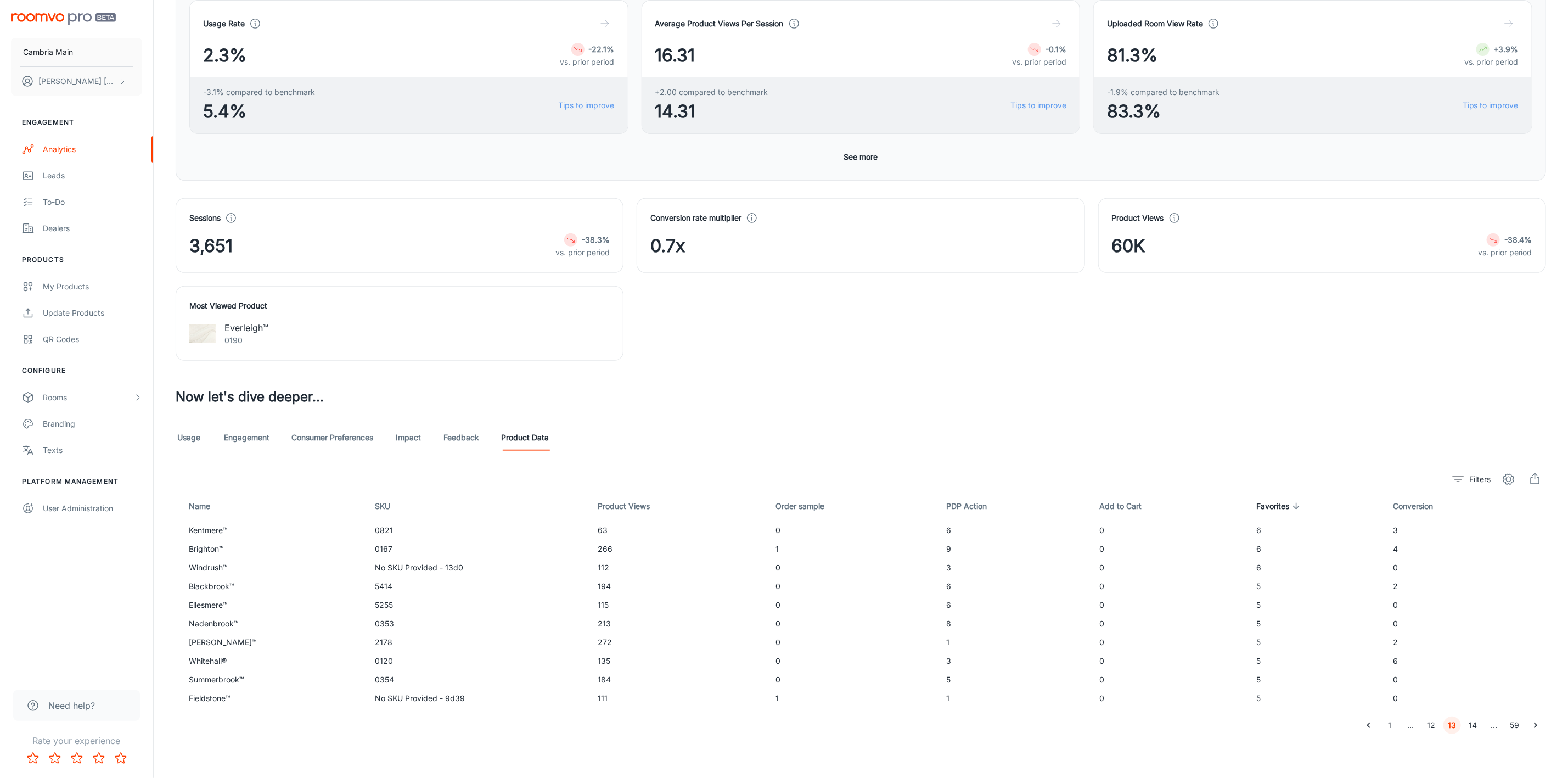
click at [1472, 727] on button "14" at bounding box center [1473, 725] width 18 height 18
click at [1472, 727] on button "15" at bounding box center [1473, 725] width 18 height 18
click at [1472, 727] on button "16" at bounding box center [1473, 725] width 18 height 18
click at [1472, 727] on button "17" at bounding box center [1473, 725] width 18 height 18
click at [1472, 727] on button "18" at bounding box center [1473, 725] width 18 height 18
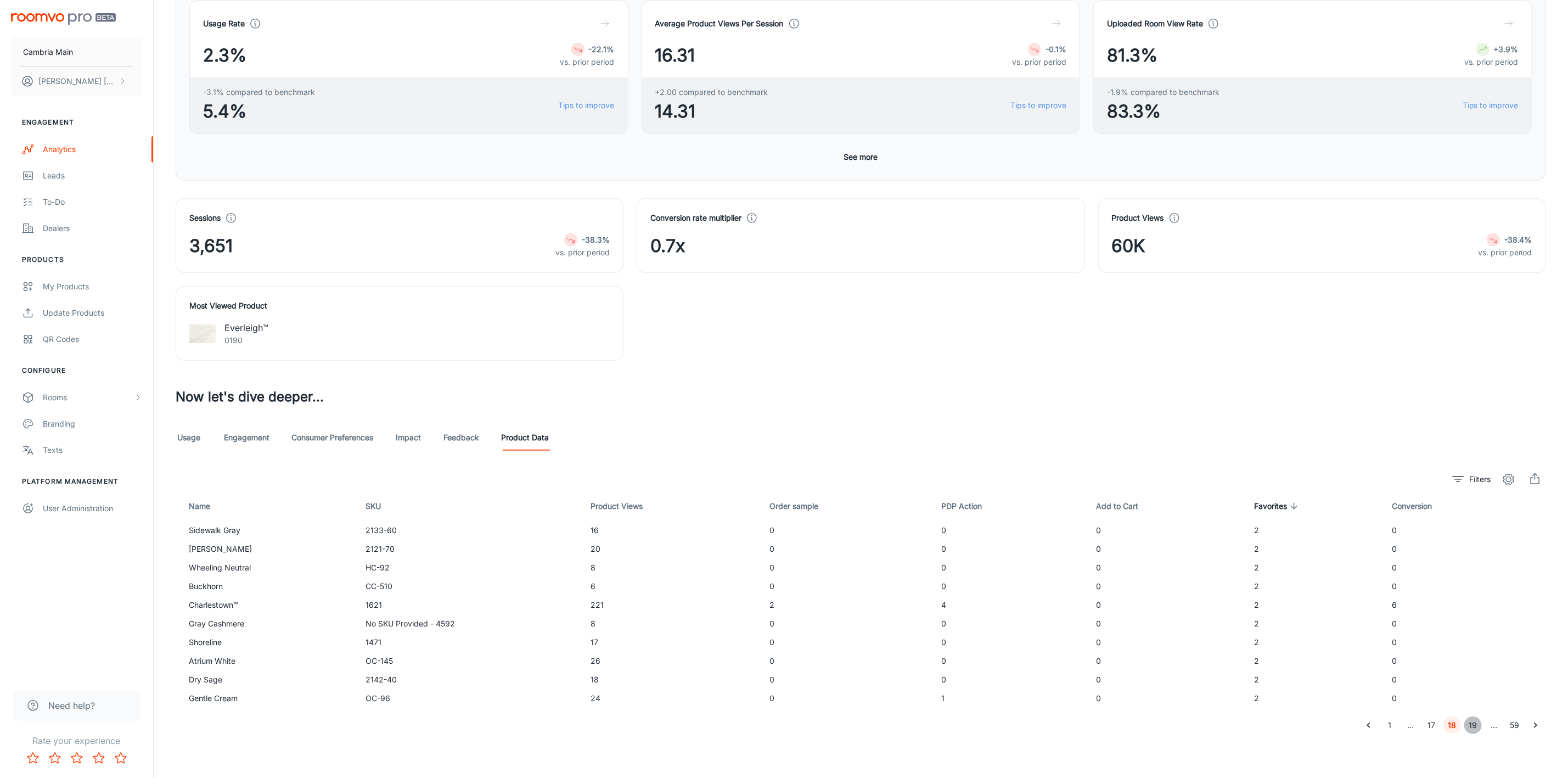
click at [1472, 727] on button "19" at bounding box center [1473, 725] width 18 height 18
click at [1472, 727] on button "20" at bounding box center [1473, 725] width 18 height 18
click at [1472, 727] on button "21" at bounding box center [1473, 725] width 18 height 18
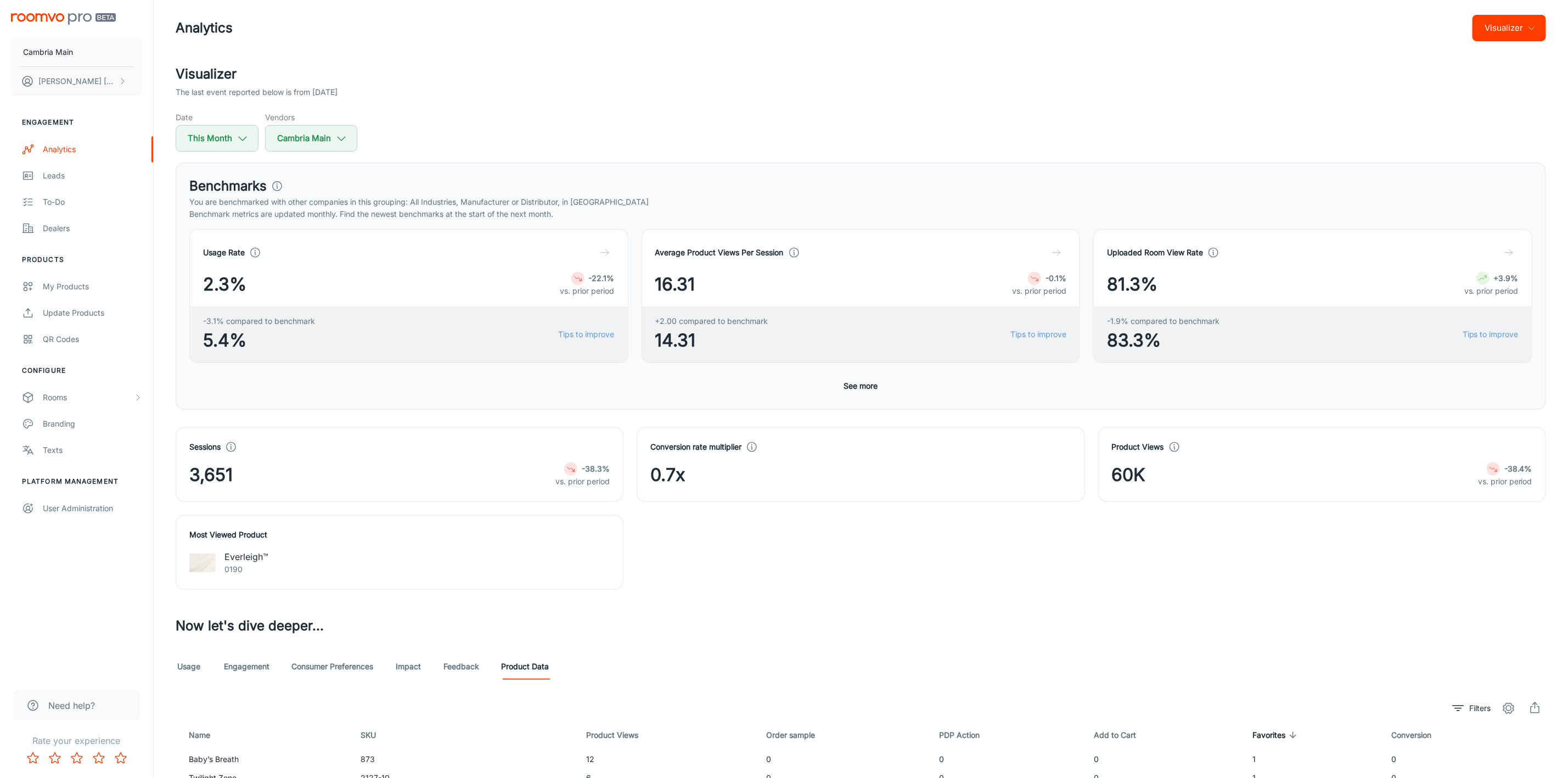
scroll to position [0, 0]
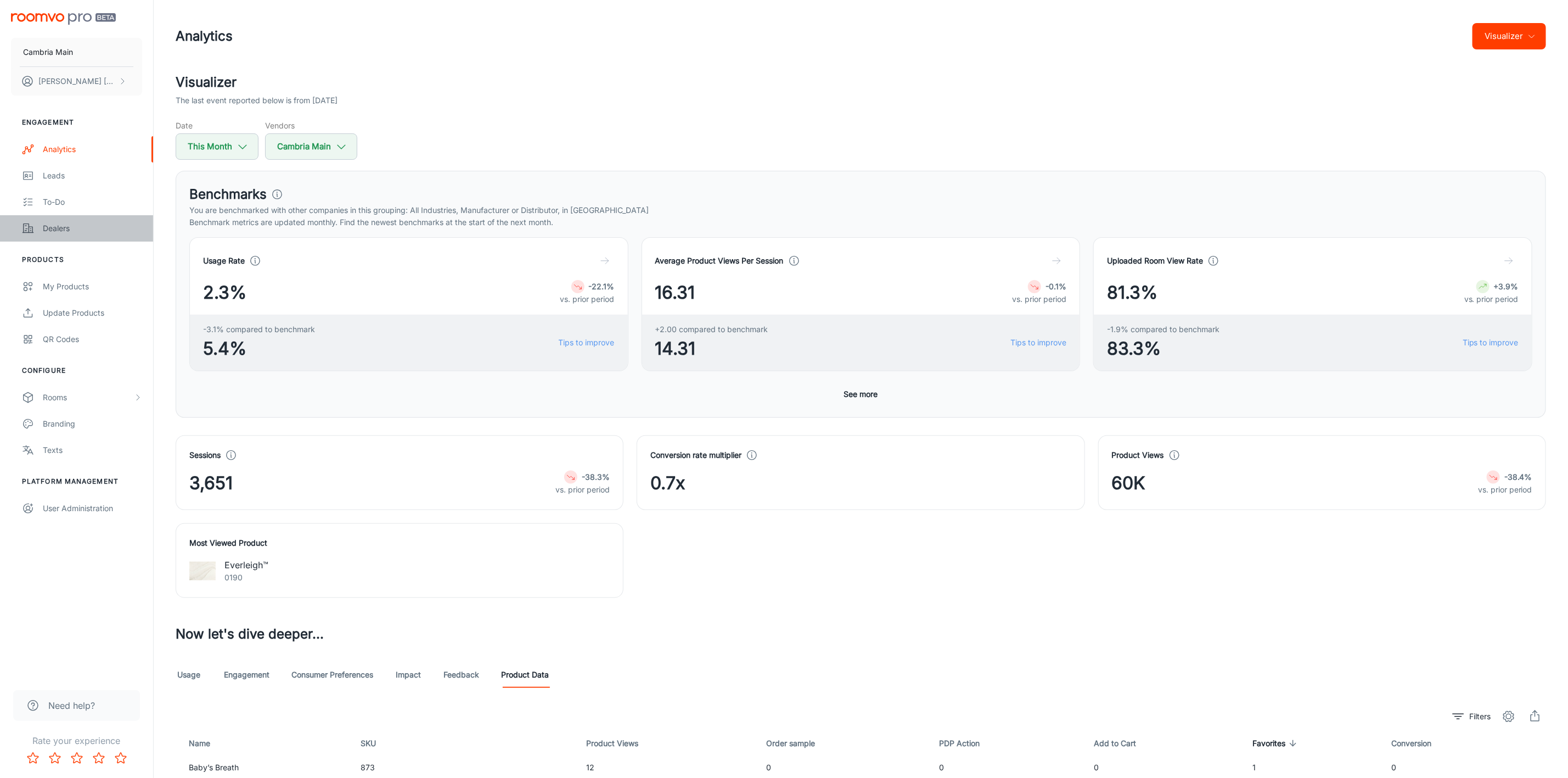
click at [38, 229] on link "Dealers" at bounding box center [76, 228] width 153 height 26
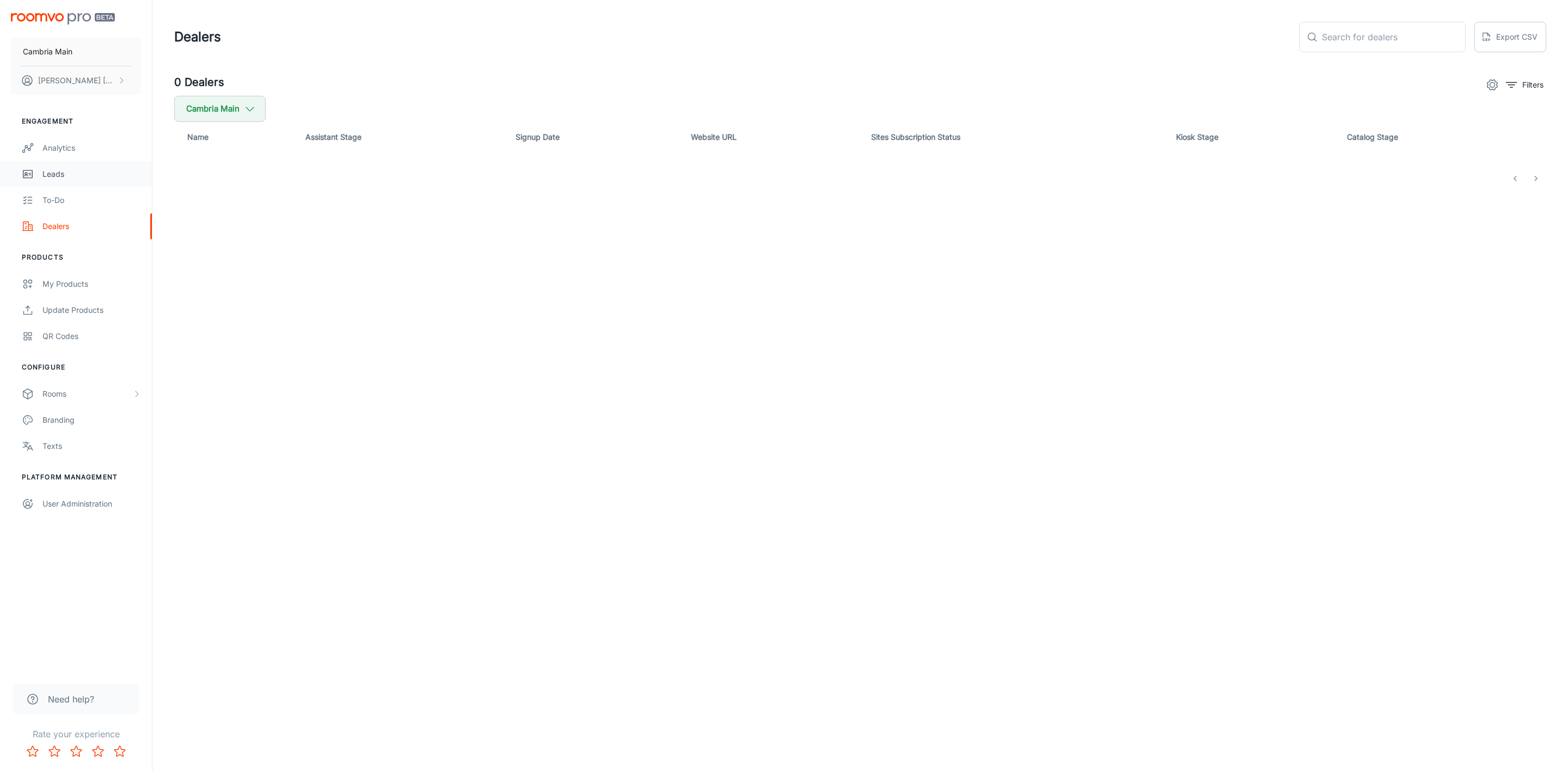
click at [58, 167] on link "Leads" at bounding box center [75, 173] width 152 height 26
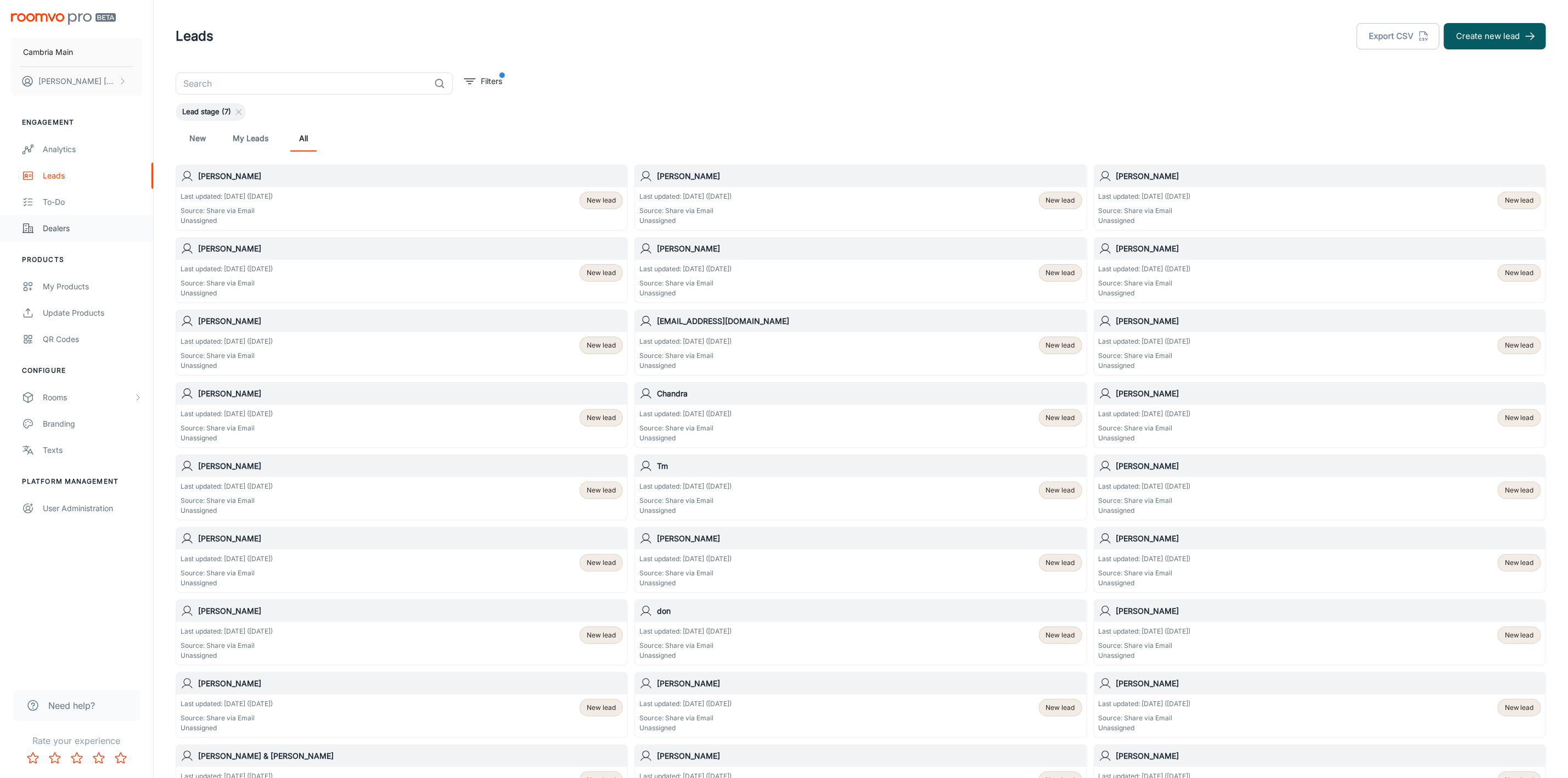
click at [49, 231] on div "Dealers" at bounding box center [92, 228] width 99 height 12
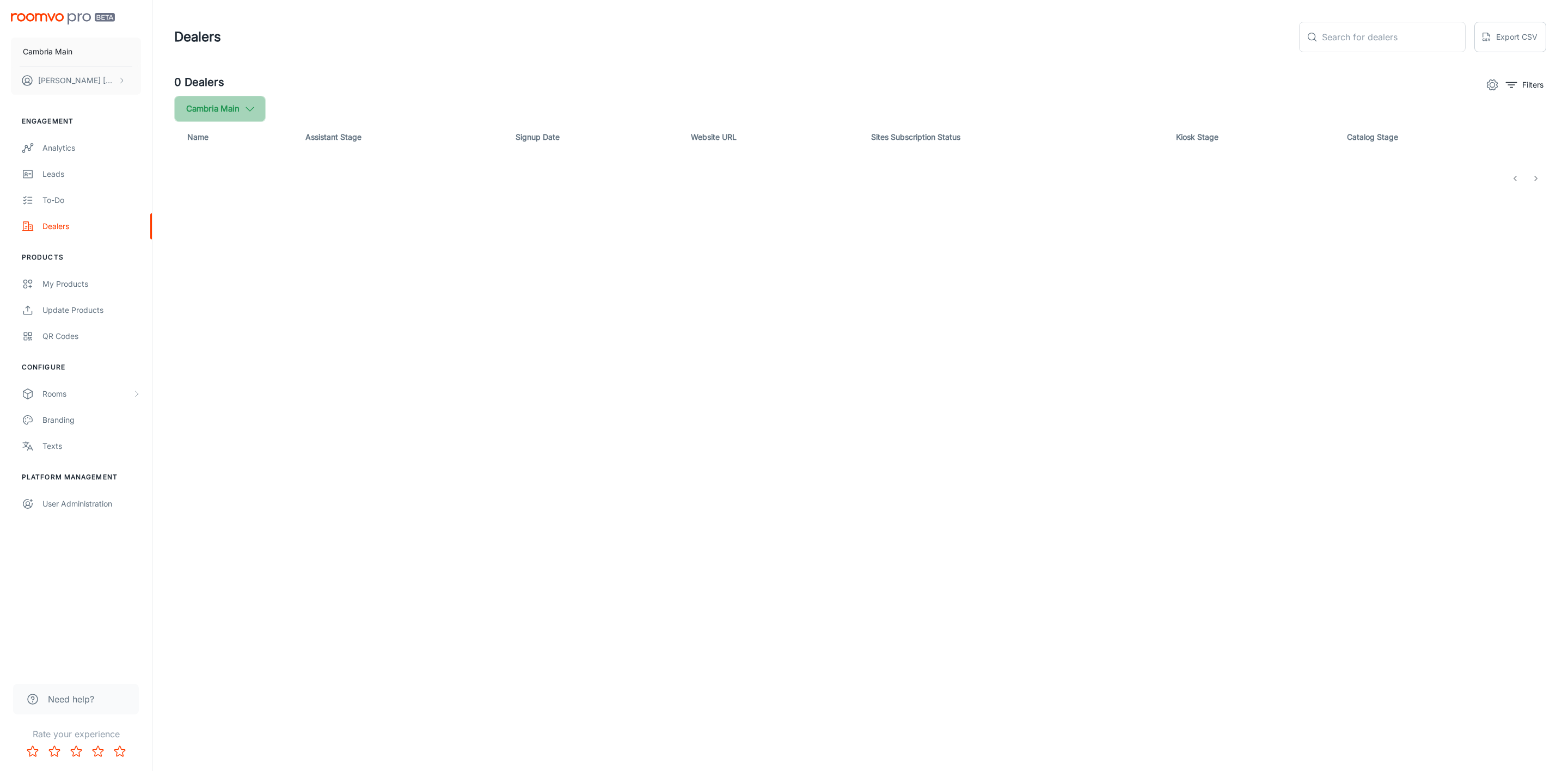
click at [257, 121] on button "Cambria Main" at bounding box center [220, 108] width 91 height 26
click at [191, 260] on input "Cambria" at bounding box center [187, 261] width 22 height 22
checkbox input "true"
click at [315, 311] on button "Apply" at bounding box center [334, 309] width 39 height 19
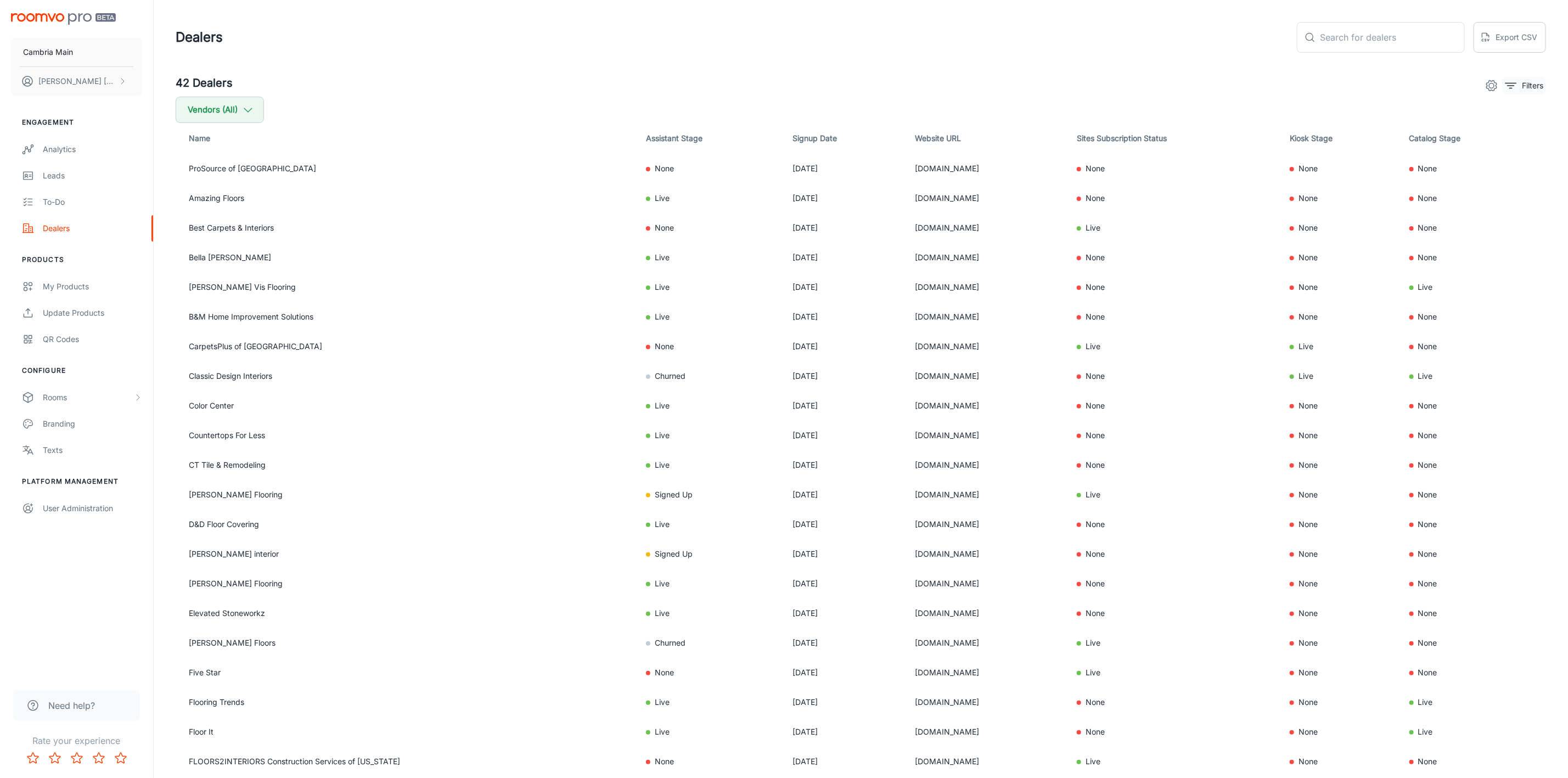
click at [1516, 90] on icon "filter" at bounding box center [1511, 85] width 13 height 13
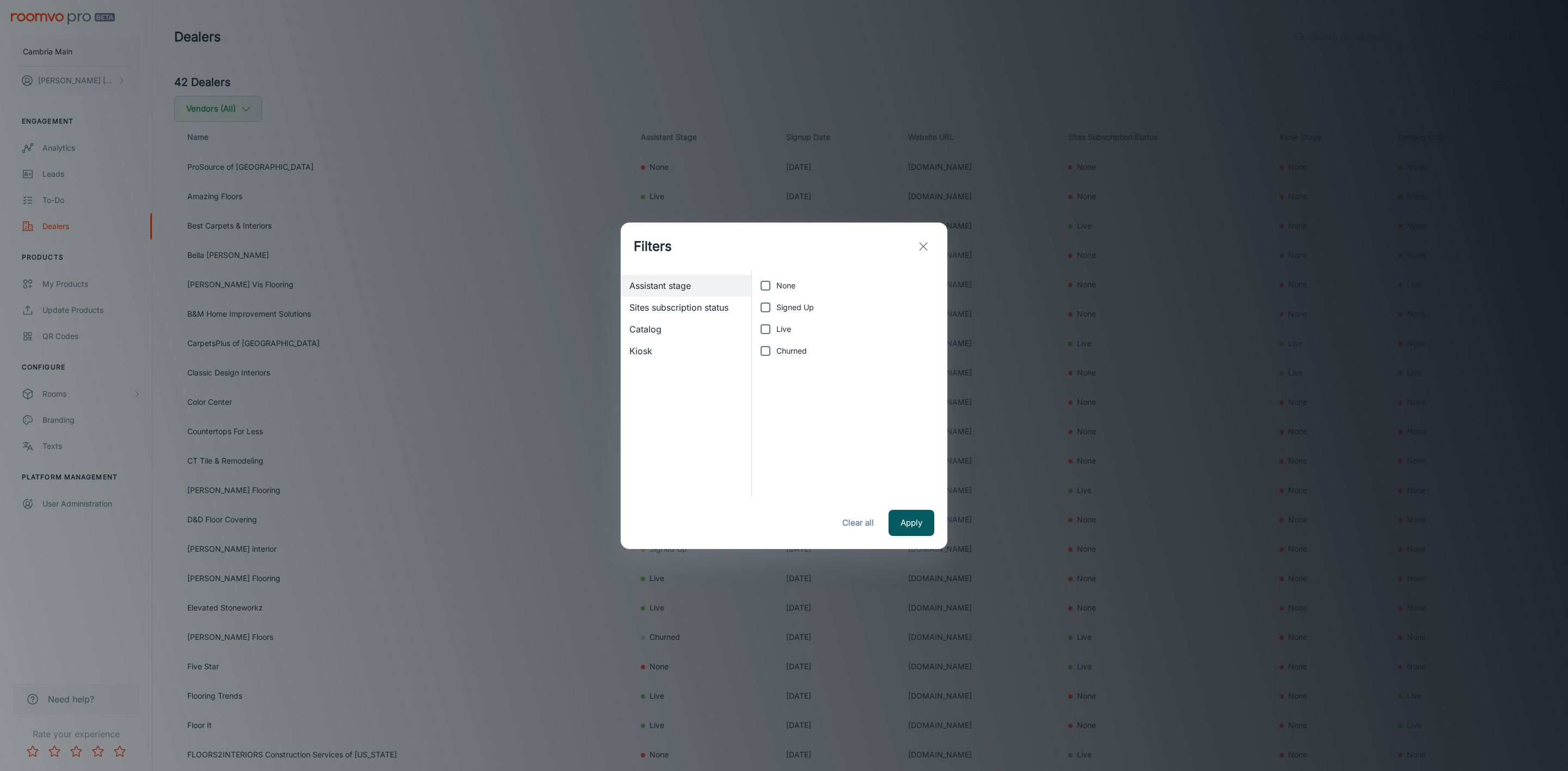
click at [773, 327] on input "Live" at bounding box center [765, 329] width 22 height 22
checkbox input "true"
click at [917, 521] on button "Apply" at bounding box center [912, 523] width 46 height 26
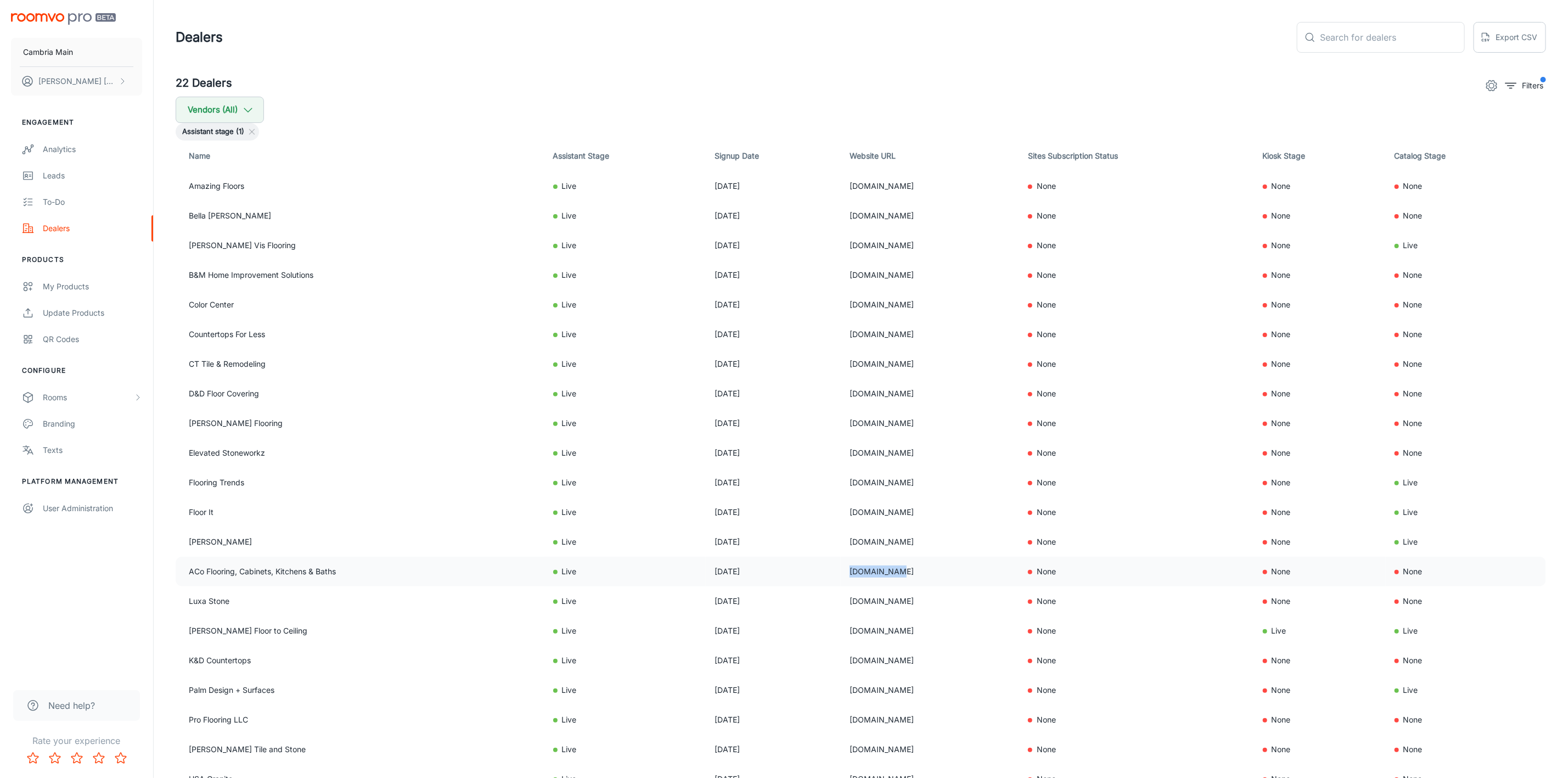
drag, startPoint x: 845, startPoint y: 570, endPoint x: 783, endPoint y: 570, distance: 62.0
click at [841, 570] on td "[DOMAIN_NAME]" at bounding box center [930, 571] width 178 height 30
copy td "[DOMAIN_NAME]"
drag, startPoint x: 854, startPoint y: 630, endPoint x: 763, endPoint y: 629, distance: 91.0
click at [763, 629] on tr "[PERSON_NAME] Floor to Ceiling Live [DATE] [DOMAIN_NAME] None Live Live" at bounding box center [861, 631] width 1371 height 30
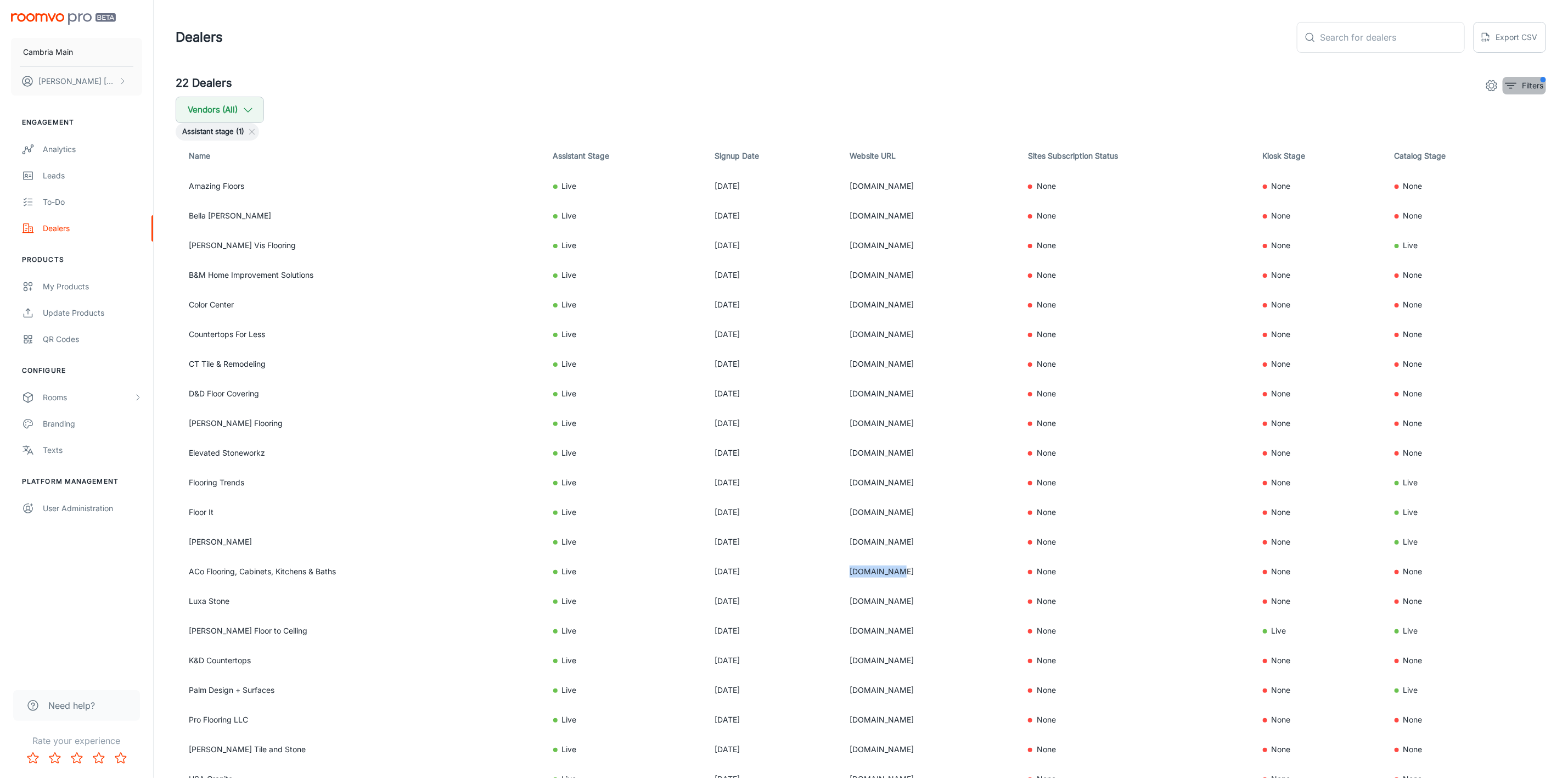
click at [1520, 81] on button "Filters" at bounding box center [1524, 85] width 44 height 18
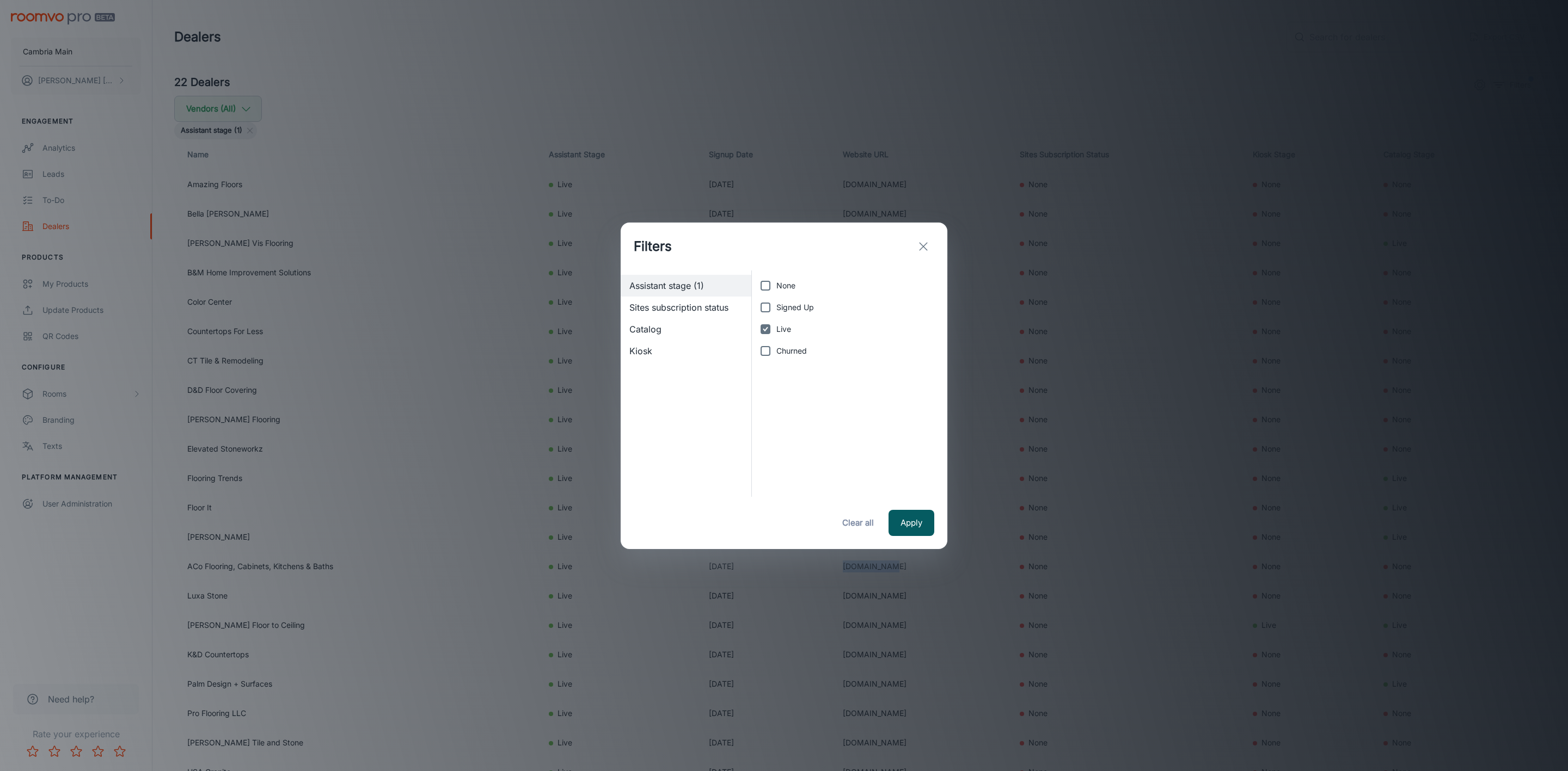
click at [919, 248] on icon "exit" at bounding box center [923, 246] width 13 height 13
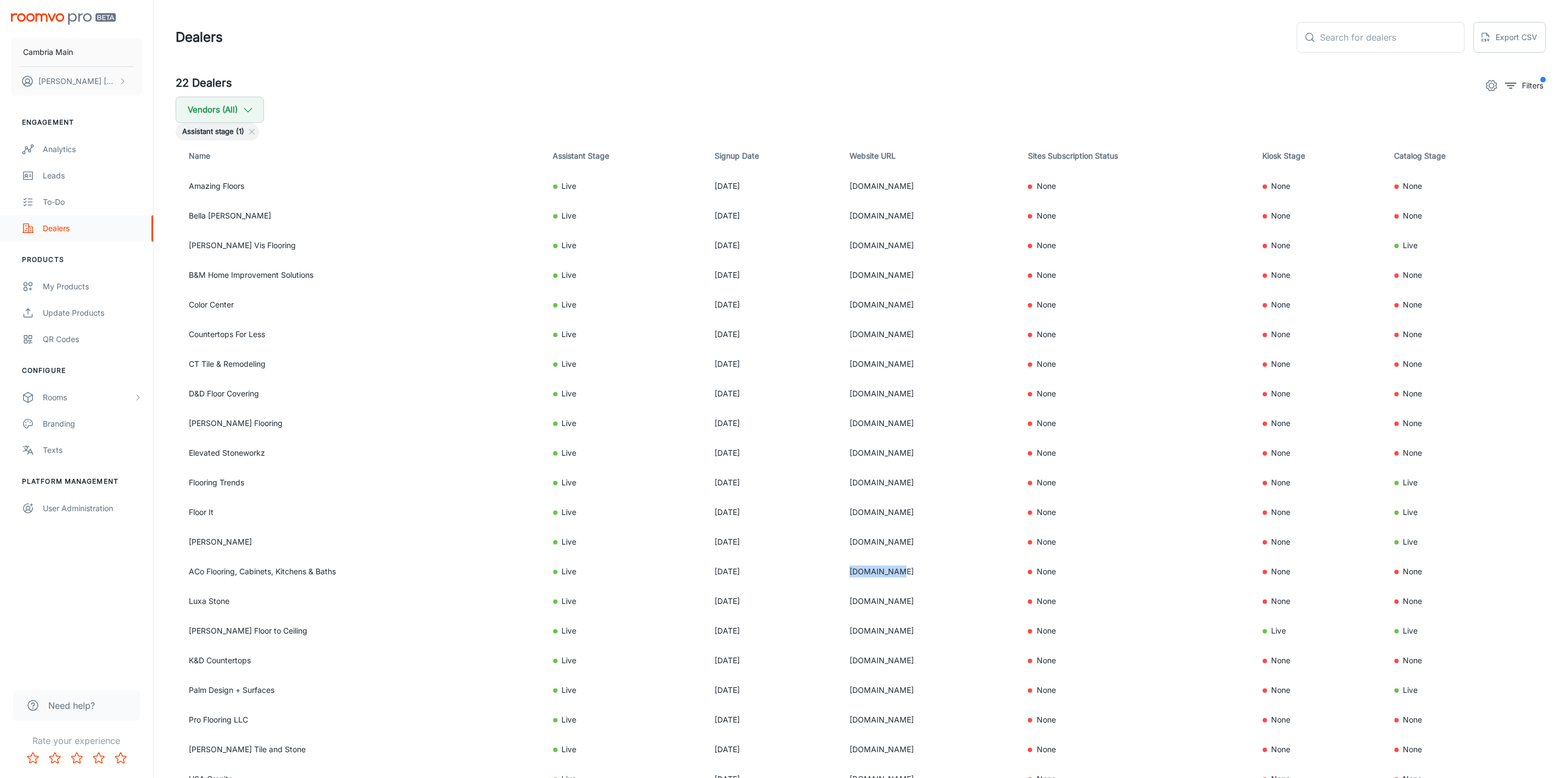
click at [35, 224] on link "Dealers" at bounding box center [76, 228] width 153 height 26
click at [63, 147] on div "Analytics" at bounding box center [92, 149] width 99 height 12
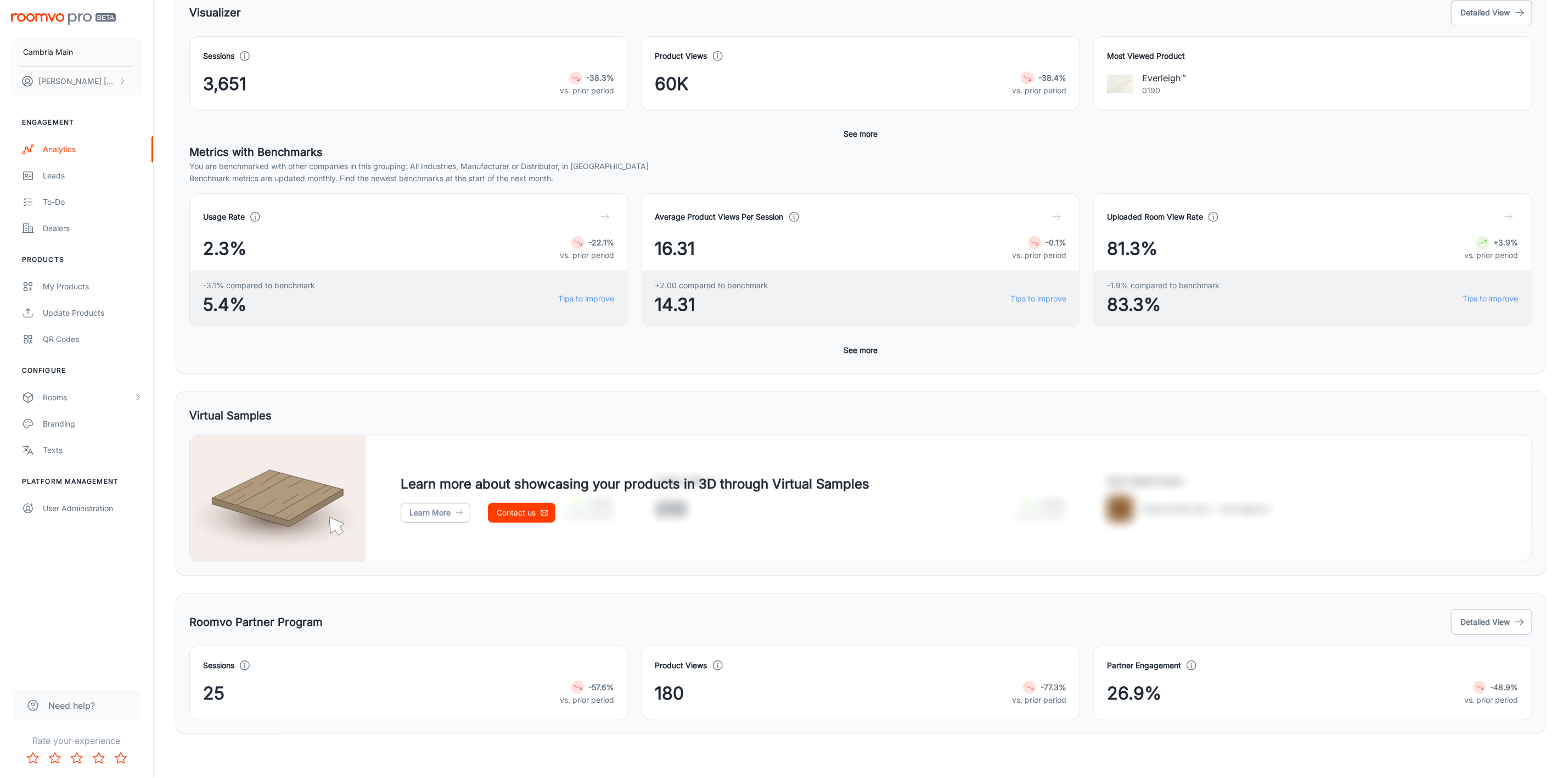
scroll to position [191, 0]
click at [1478, 610] on button "Detailed View" at bounding box center [1491, 623] width 81 height 26
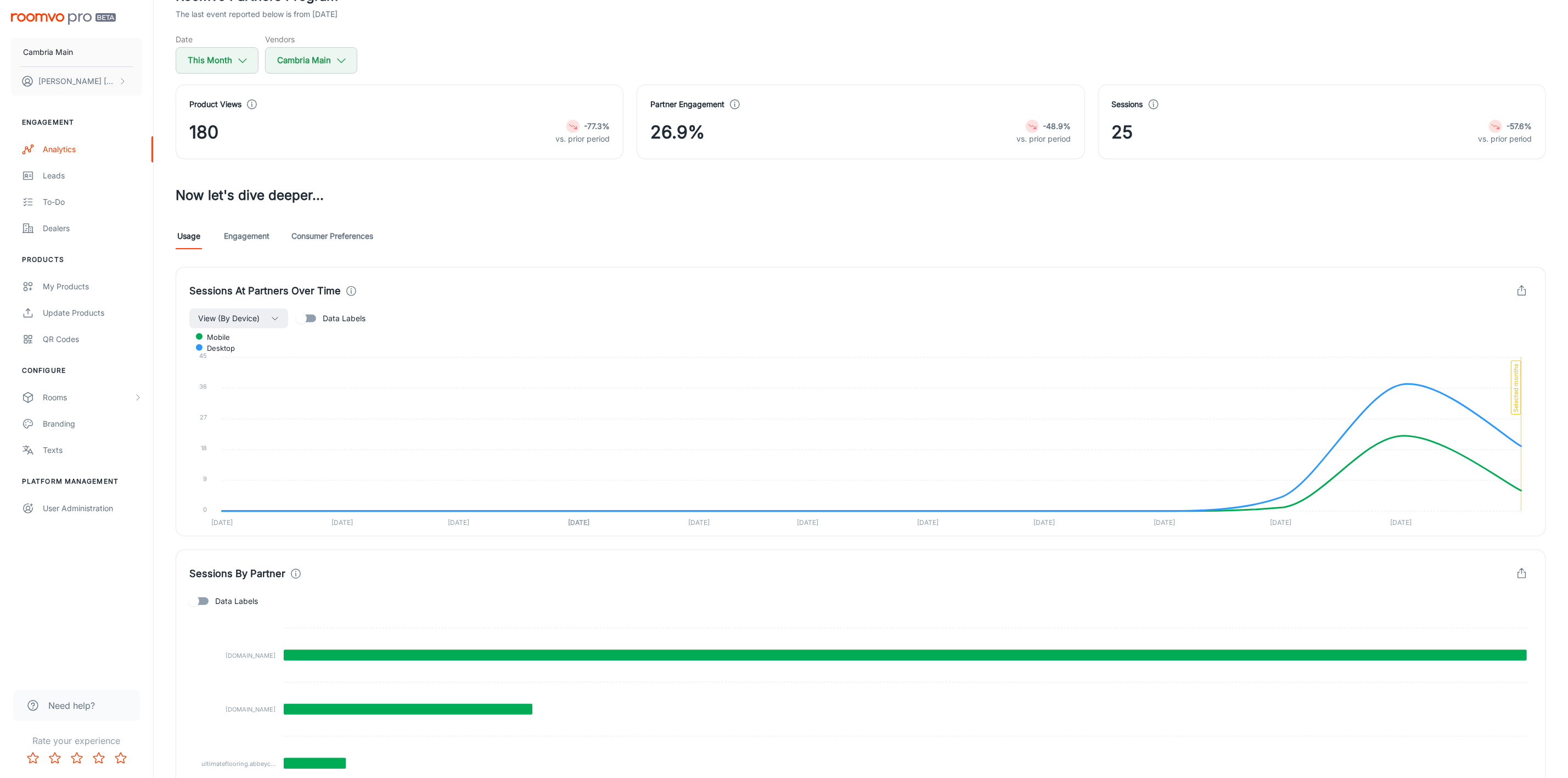
scroll to position [7, 0]
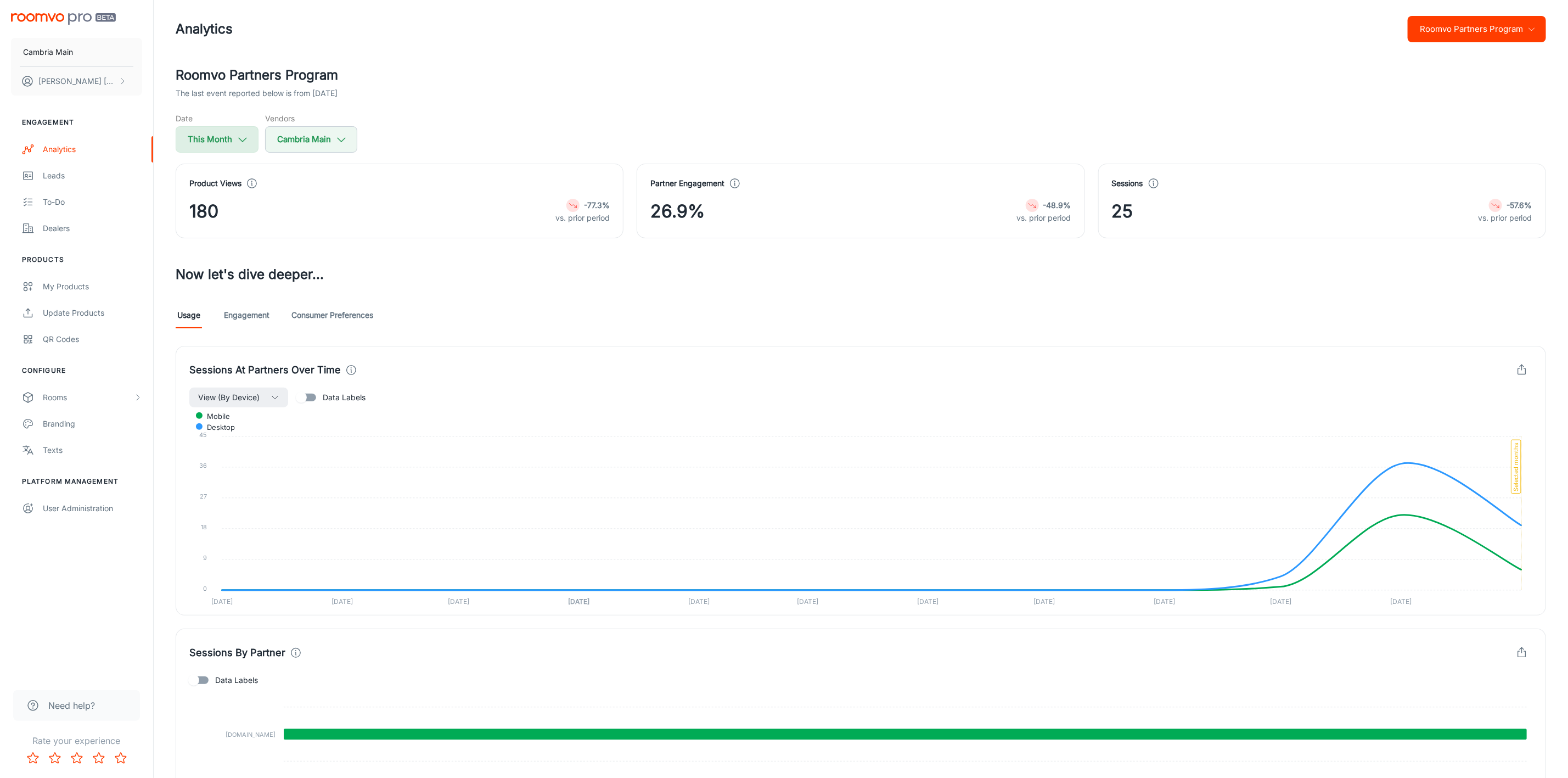
click at [237, 133] on icon "button" at bounding box center [242, 139] width 12 height 12
select select "8"
select select "2025"
select select "8"
select select "2025"
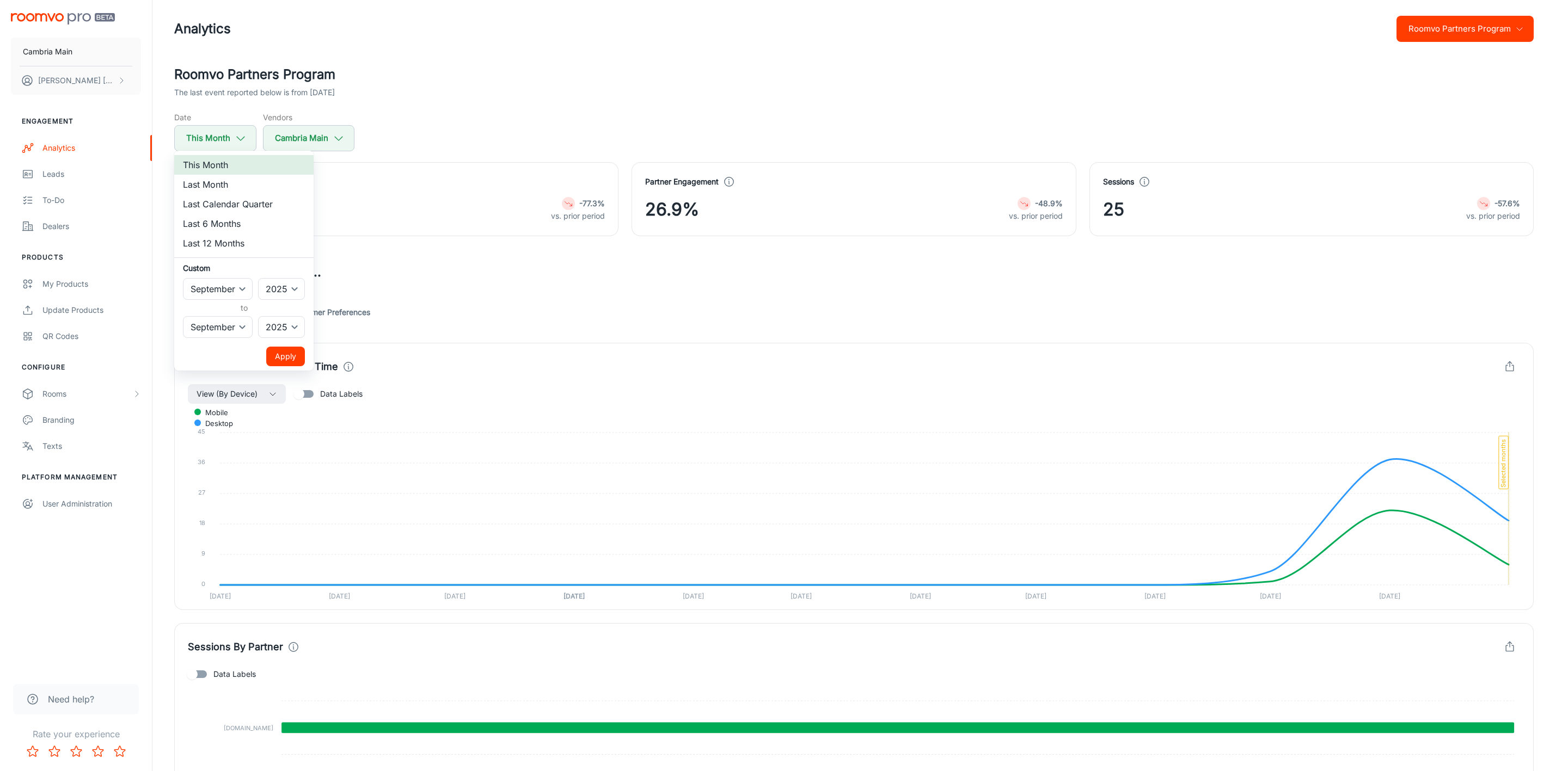
click at [219, 165] on li "This Month" at bounding box center [244, 164] width 140 height 19
click at [218, 175] on li "Last Month" at bounding box center [244, 184] width 140 height 19
select select "7"
click at [278, 358] on button "Apply" at bounding box center [285, 356] width 39 height 19
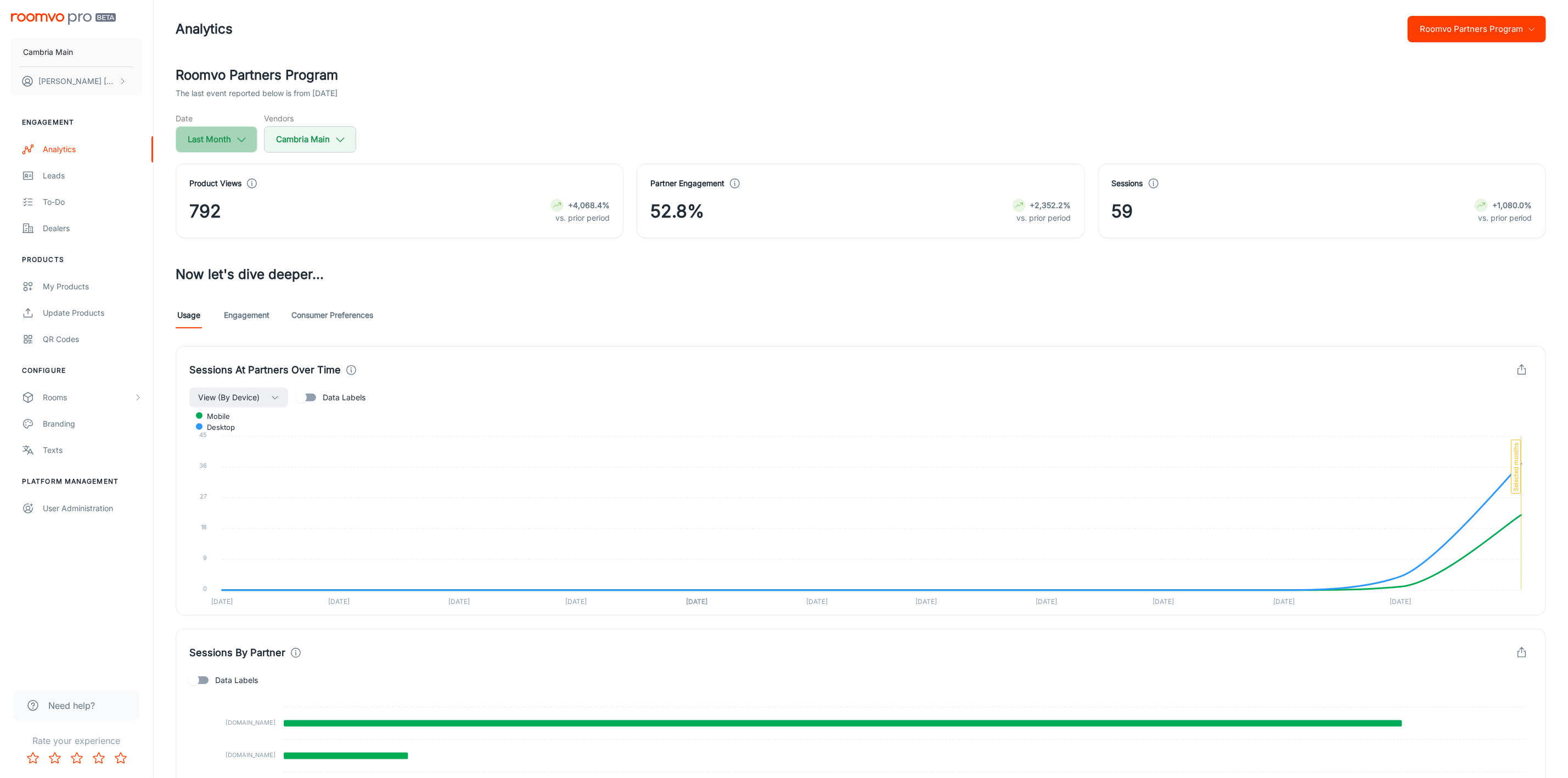
click at [234, 137] on button "Last Month" at bounding box center [217, 139] width 82 height 26
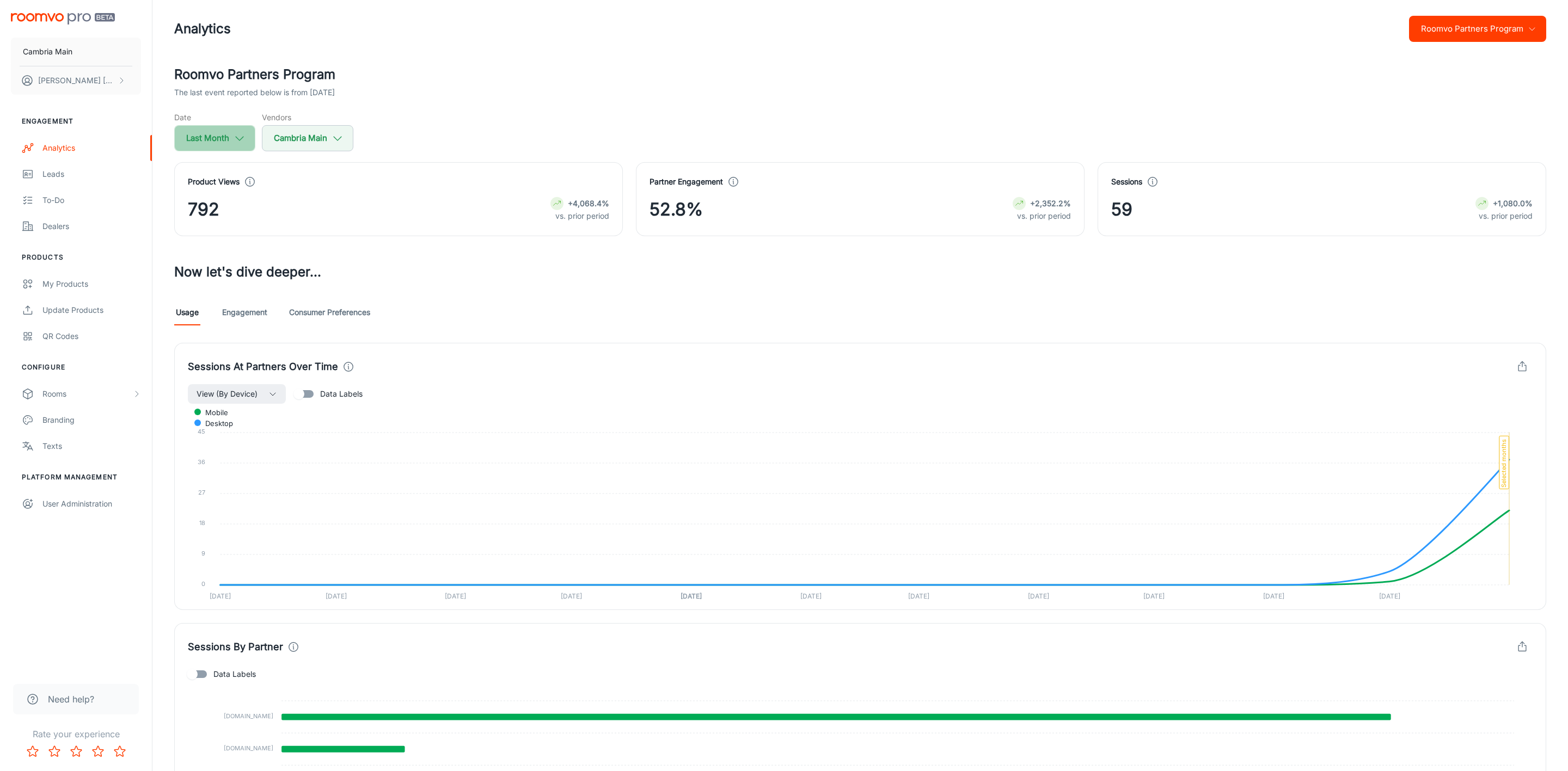
select select "7"
select select "2025"
select select "7"
select select "2025"
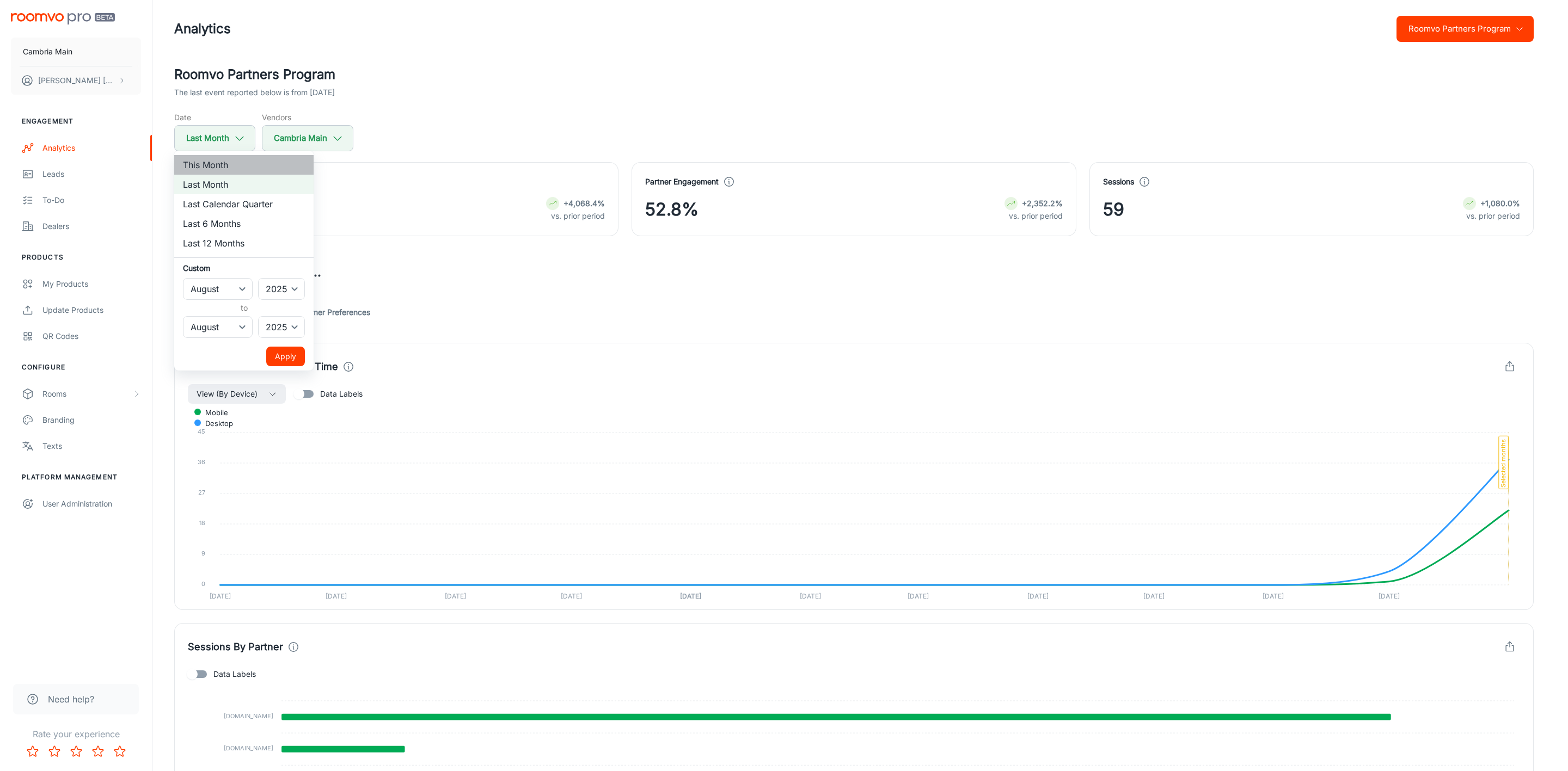
click at [229, 165] on li "This Month" at bounding box center [244, 164] width 140 height 19
select select "8"
click at [281, 356] on button "Apply" at bounding box center [285, 356] width 39 height 19
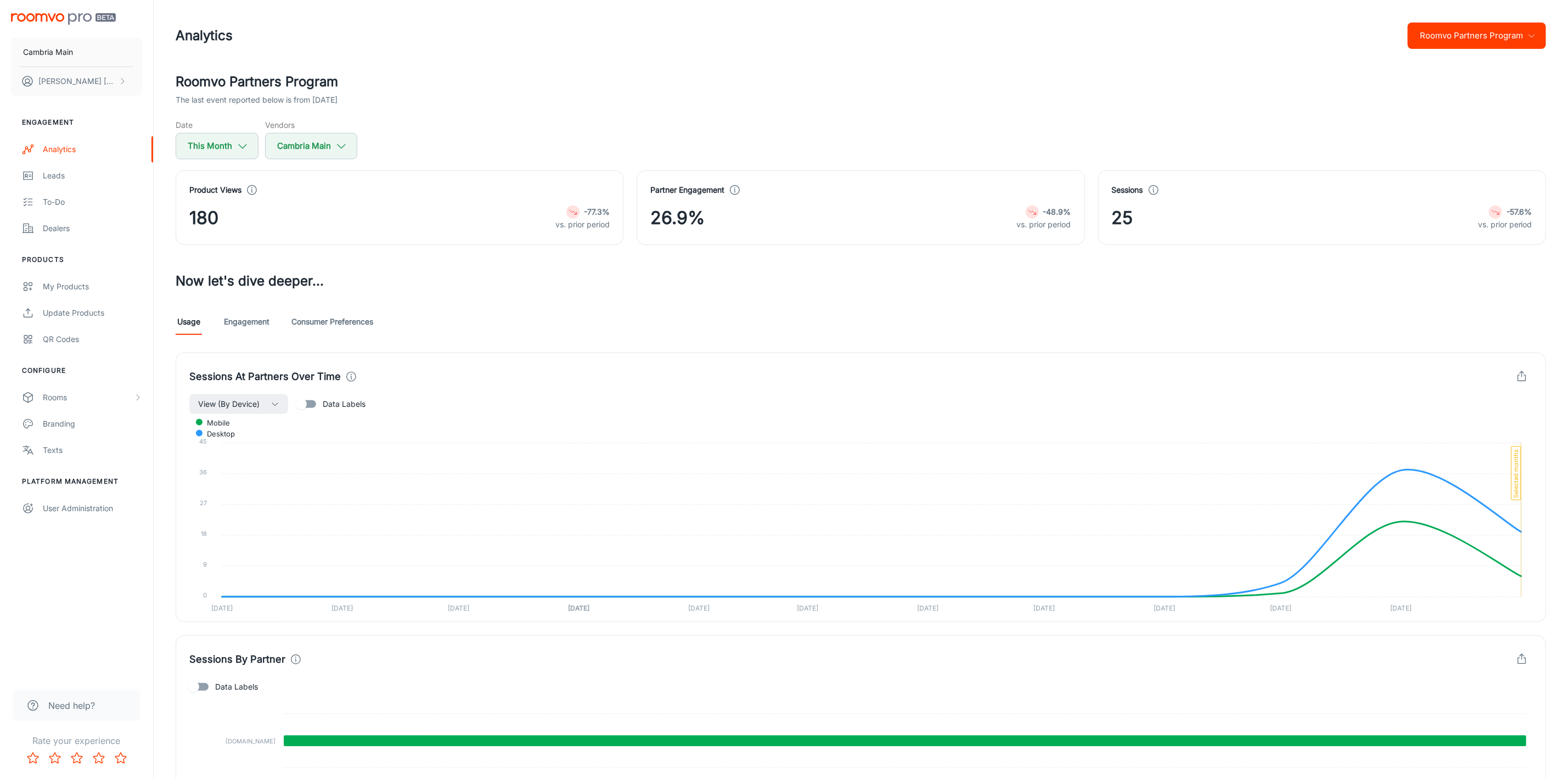
scroll to position [0, 0]
click at [248, 324] on link "Engagement" at bounding box center [246, 322] width 45 height 26
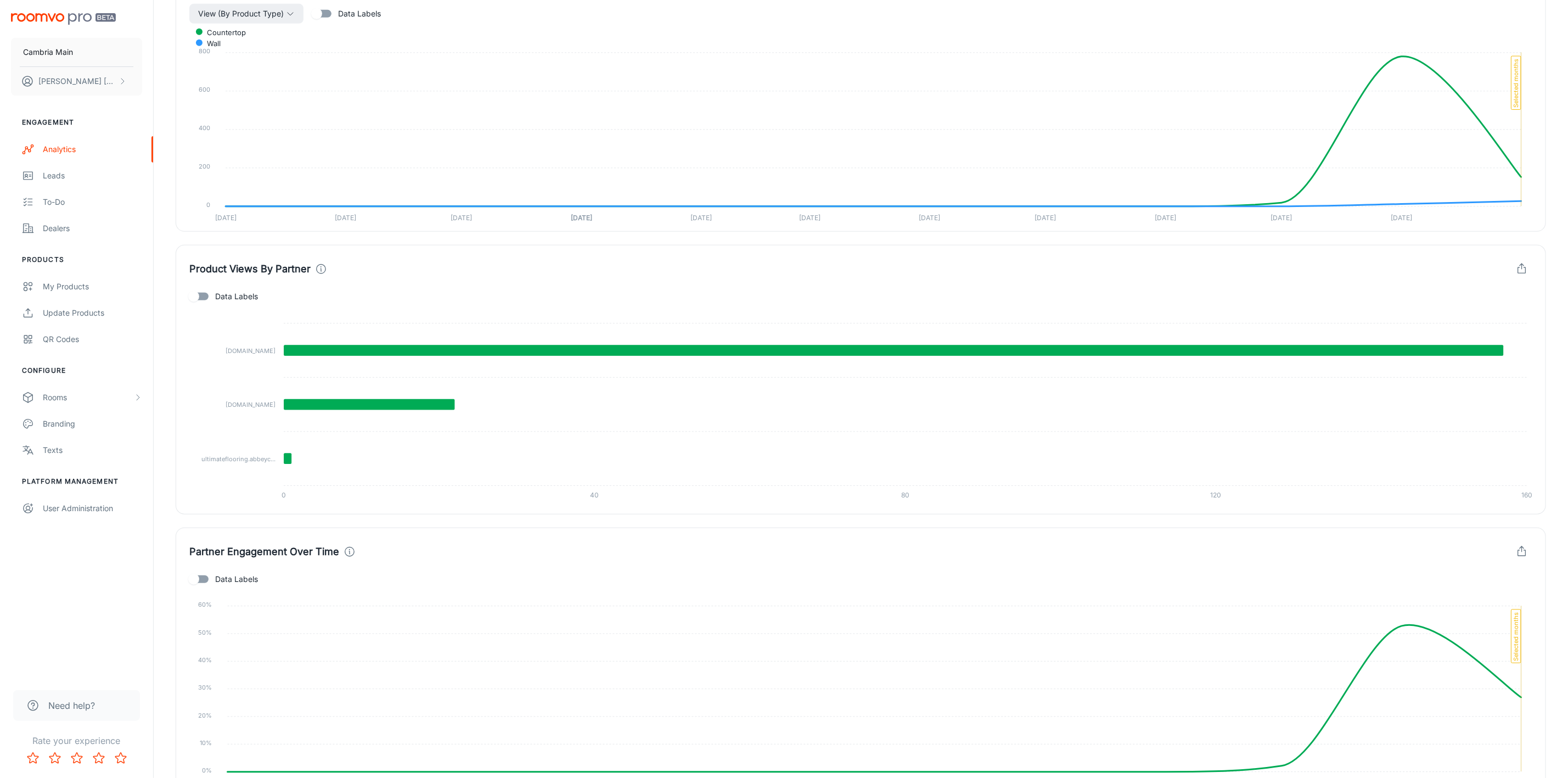
scroll to position [389, 0]
